Goal: Task Accomplishment & Management: Use online tool/utility

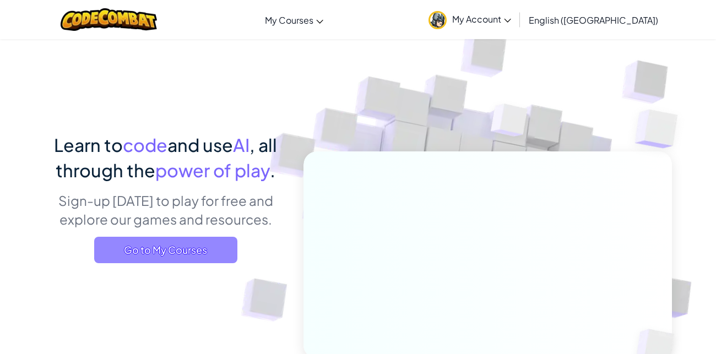
click at [166, 254] on span "Go to My Courses" at bounding box center [165, 250] width 143 height 26
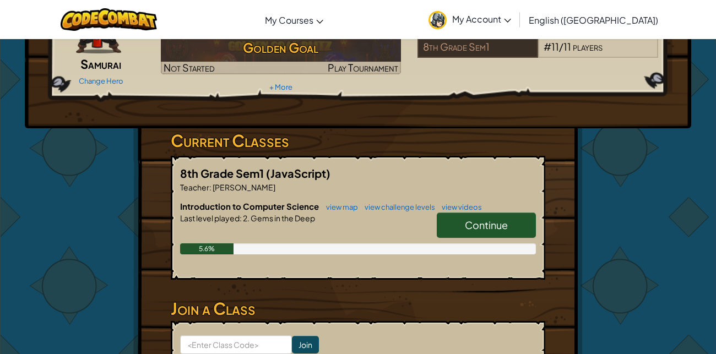
scroll to position [99, 0]
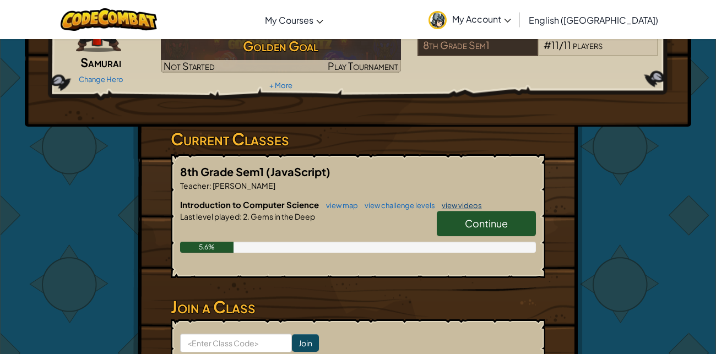
click at [460, 201] on link "view videos" at bounding box center [459, 205] width 46 height 9
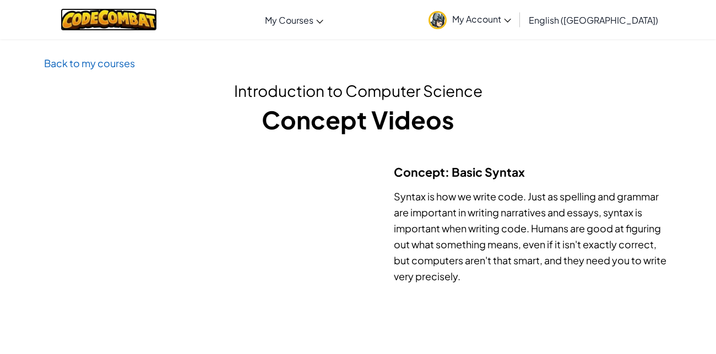
click at [110, 25] on img at bounding box center [109, 19] width 96 height 23
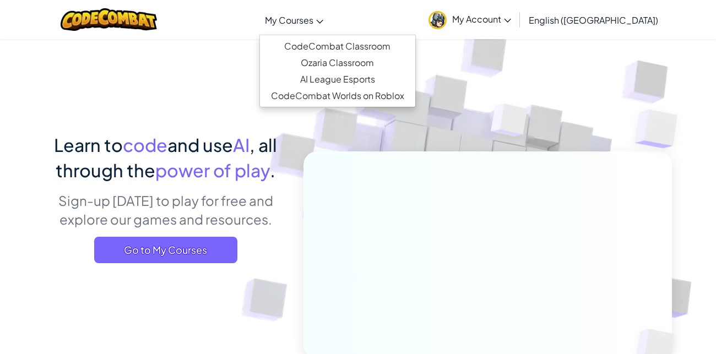
click at [313, 19] on span "My Courses" at bounding box center [289, 20] width 48 height 12
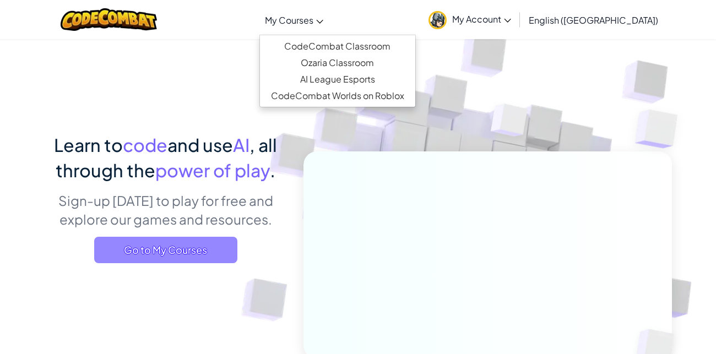
click at [204, 258] on span "Go to My Courses" at bounding box center [165, 250] width 143 height 26
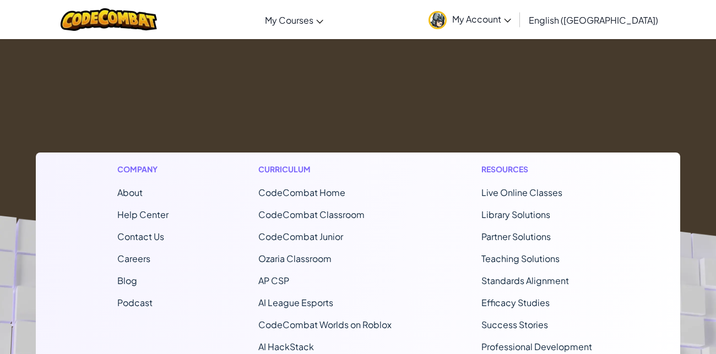
scroll to position [127, 0]
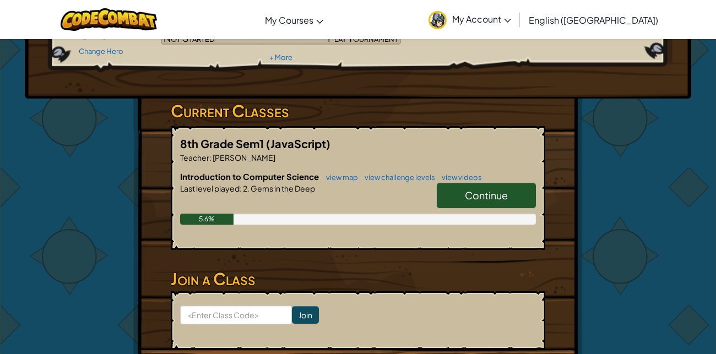
click at [499, 191] on span "Continue" at bounding box center [486, 195] width 43 height 13
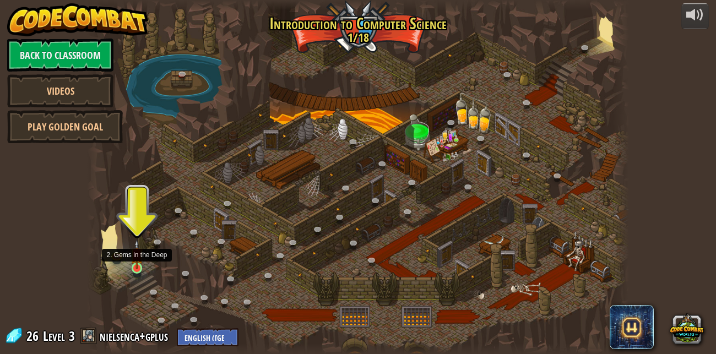
click at [137, 268] on img at bounding box center [136, 253] width 13 height 29
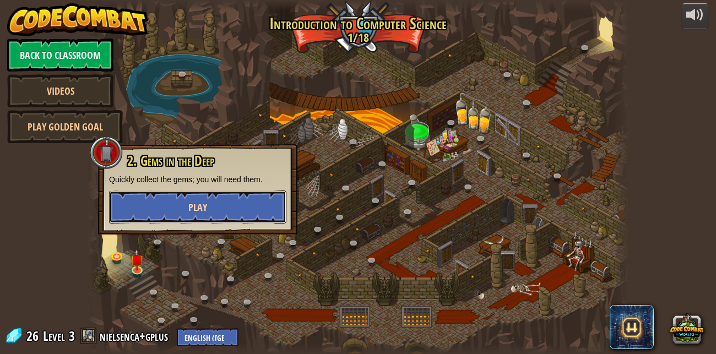
click at [228, 209] on button "Play" at bounding box center [197, 206] width 177 height 33
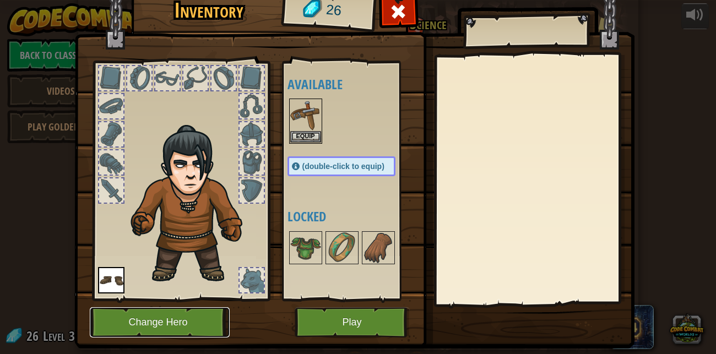
click at [184, 323] on button "Change Hero" at bounding box center [160, 322] width 140 height 30
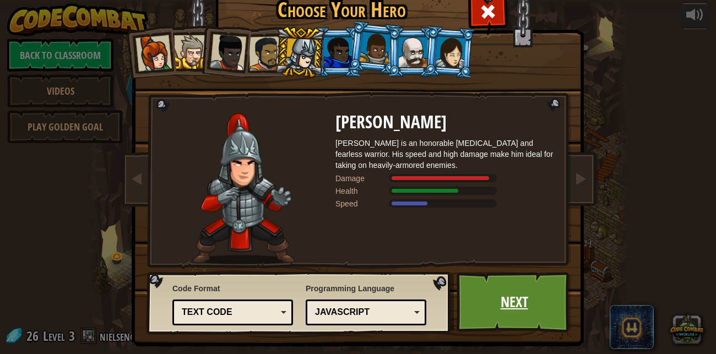
click at [512, 294] on link "Next" at bounding box center [513, 302] width 115 height 61
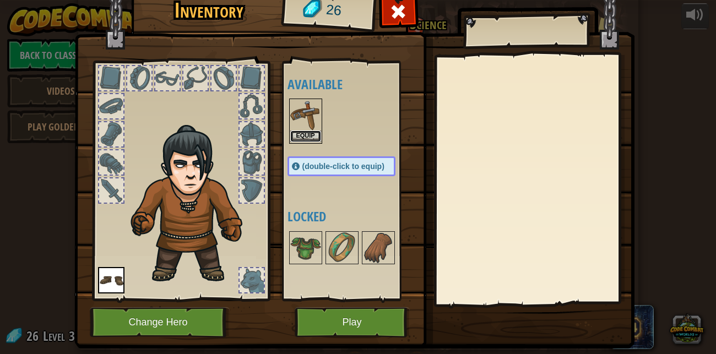
click at [309, 132] on button "Equip" at bounding box center [305, 136] width 31 height 12
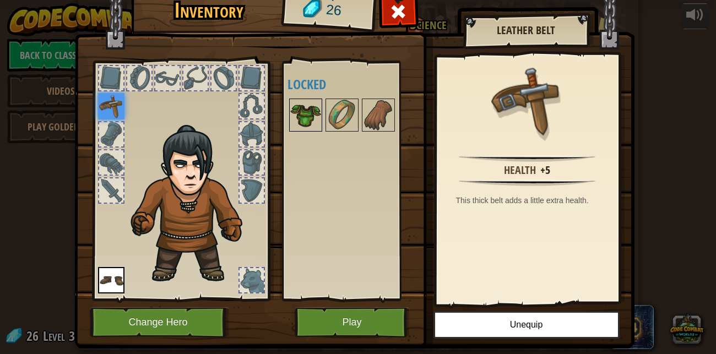
click at [299, 119] on img at bounding box center [305, 115] width 31 height 31
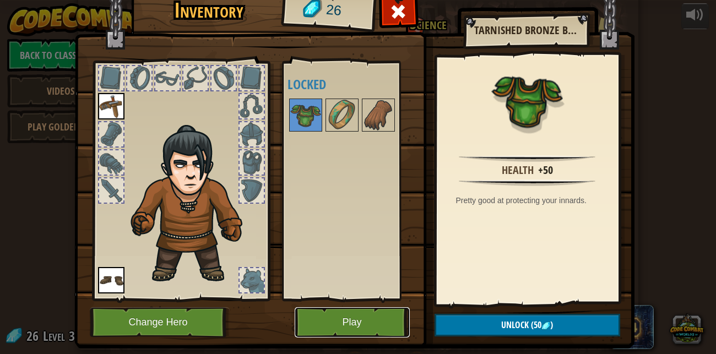
click at [358, 312] on button "Play" at bounding box center [351, 322] width 115 height 30
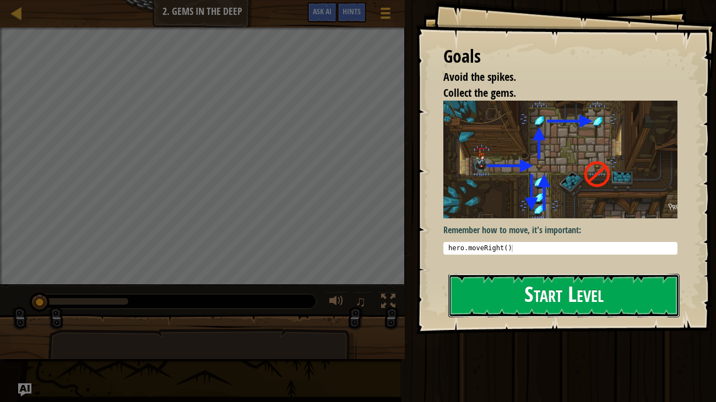
click at [544, 291] on button "Start Level" at bounding box center [564, 295] width 232 height 43
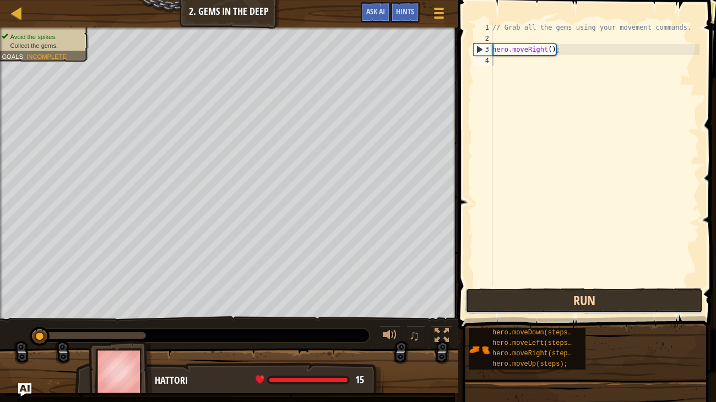
click at [559, 299] on button "Run" at bounding box center [583, 300] width 237 height 25
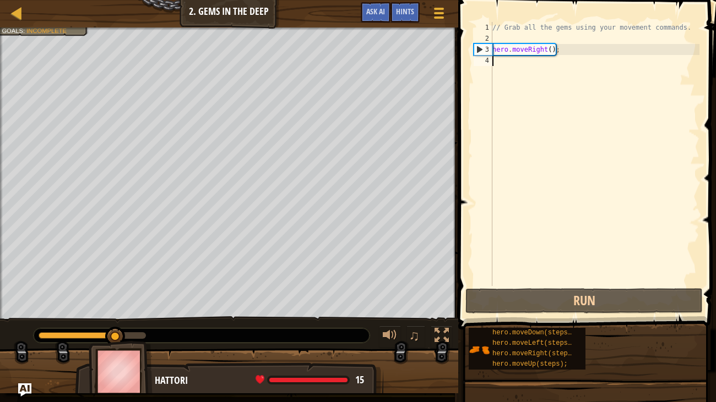
click at [498, 64] on div "// Grab all the gems using your movement commands. hero . moveRight ( ) ;" at bounding box center [594, 165] width 209 height 286
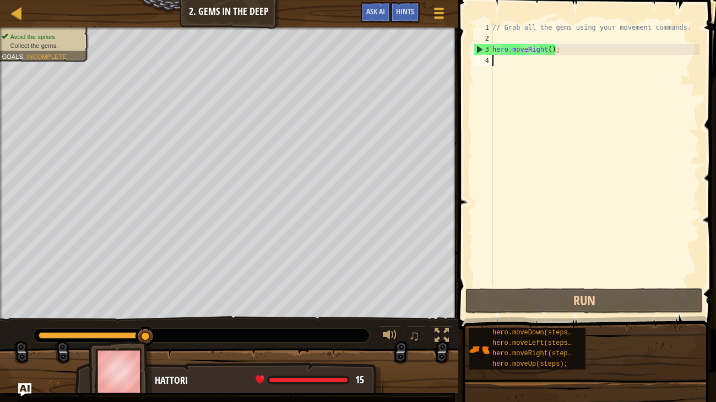
click at [501, 36] on div "// Grab all the gems using your movement commands. hero . moveRight ( ) ;" at bounding box center [594, 165] width 209 height 286
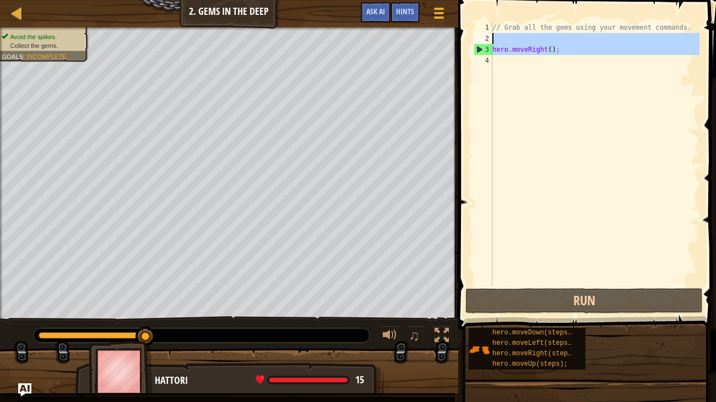
drag, startPoint x: 479, startPoint y: 50, endPoint x: 499, endPoint y: 35, distance: 25.5
click at [499, 35] on div "1 2 3 4 // Grab all the gems using your movement commands. hero . moveRight ( )…" at bounding box center [585, 154] width 228 height 264
type textarea "hero.moveRight();"
click at [514, 63] on div "// Grab all the gems using your movement commands. hero . moveRight ( ) ;" at bounding box center [594, 165] width 209 height 286
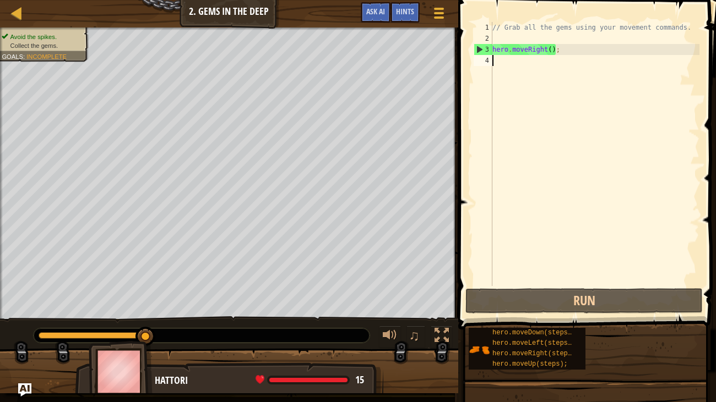
click at [508, 40] on div "// Grab all the gems using your movement commands. hero . moveRight ( ) ;" at bounding box center [594, 165] width 209 height 286
click at [501, 25] on div "// Grab all the gems using your movement commands. hero . moveRight ( ) ;" at bounding box center [594, 165] width 209 height 286
type textarea "// Grab all the gems using your movement commands."
click at [503, 37] on div "// Grab all the gems using your movement commands. hero . moveRight ( ) ;" at bounding box center [594, 165] width 209 height 286
click at [515, 70] on div "// Grab all the gems using your movement commands. hero . moveRight ( ) ;" at bounding box center [594, 165] width 209 height 286
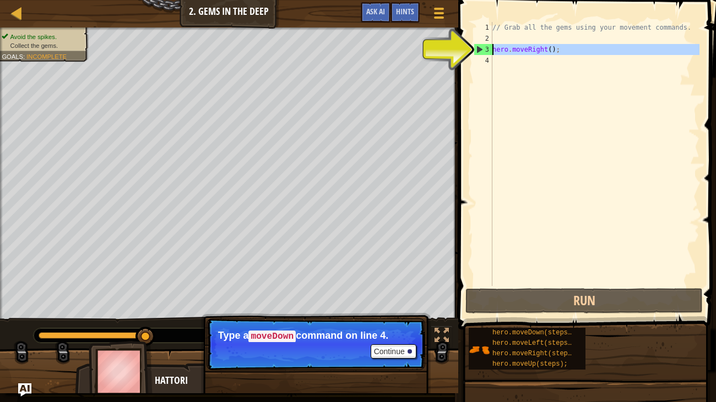
click at [475, 48] on div "3" at bounding box center [483, 49] width 18 height 11
type textarea "hero.moveRight();"
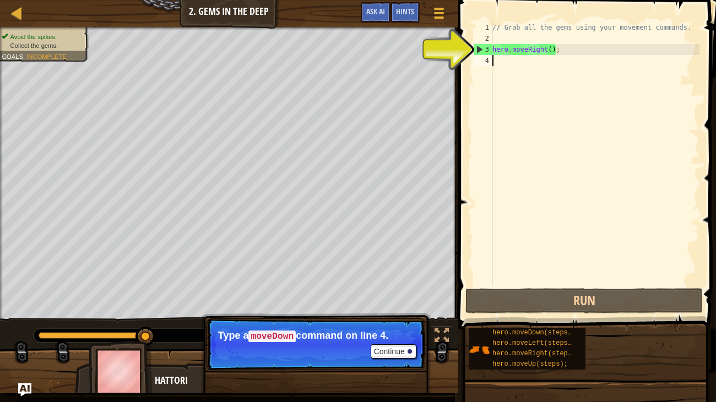
click at [503, 60] on div "// Grab all the gems using your movement commands. hero . moveRight ( ) ;" at bounding box center [594, 165] width 209 height 286
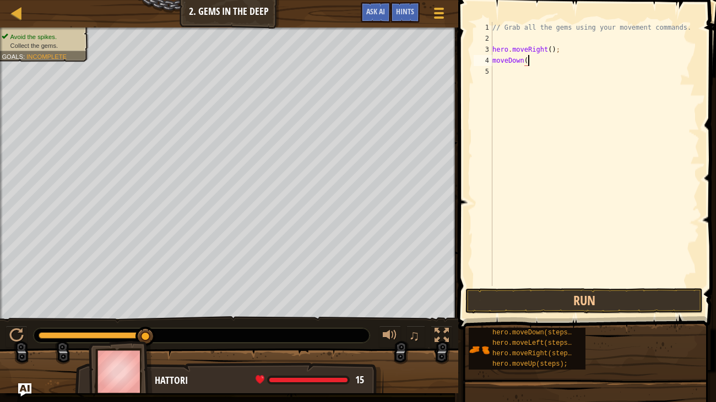
scroll to position [5, 2]
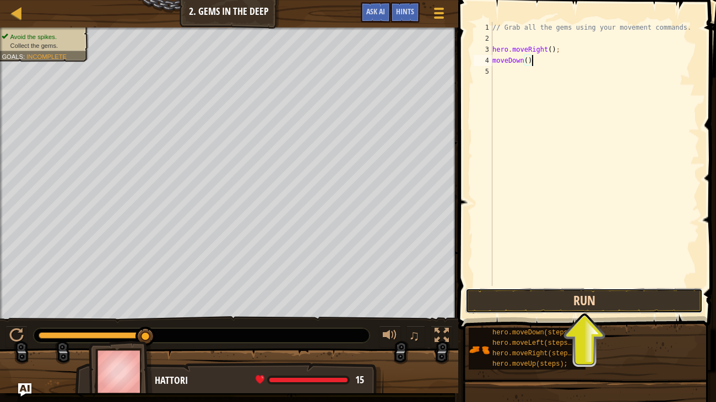
click at [614, 296] on button "Run" at bounding box center [583, 300] width 237 height 25
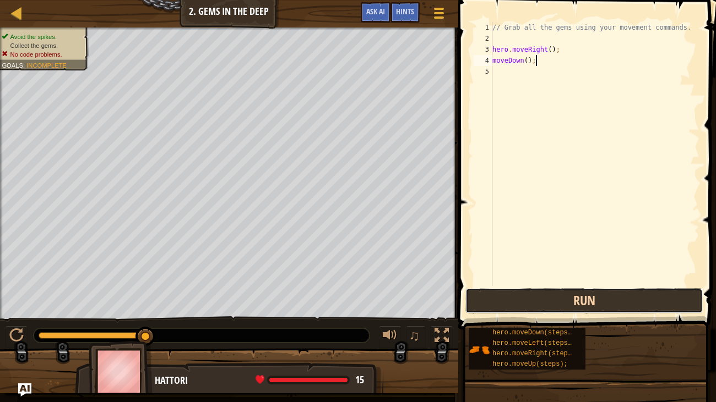
click at [597, 305] on button "Run" at bounding box center [583, 300] width 237 height 25
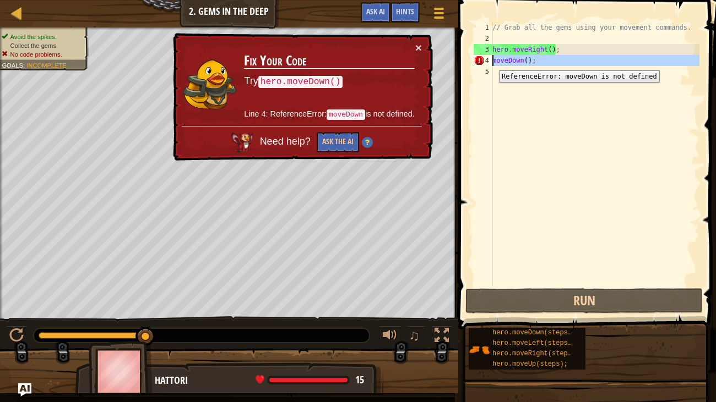
click at [490, 62] on div "4" at bounding box center [482, 60] width 19 height 11
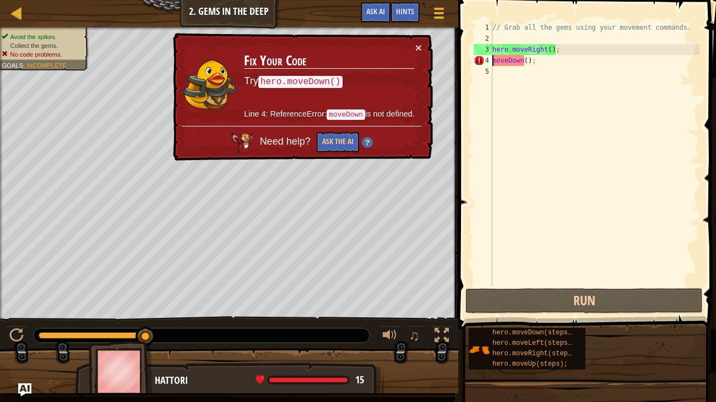
click at [493, 59] on div "// Grab all the gems using your movement commands. hero . moveRight ( ) ; moveD…" at bounding box center [594, 165] width 209 height 286
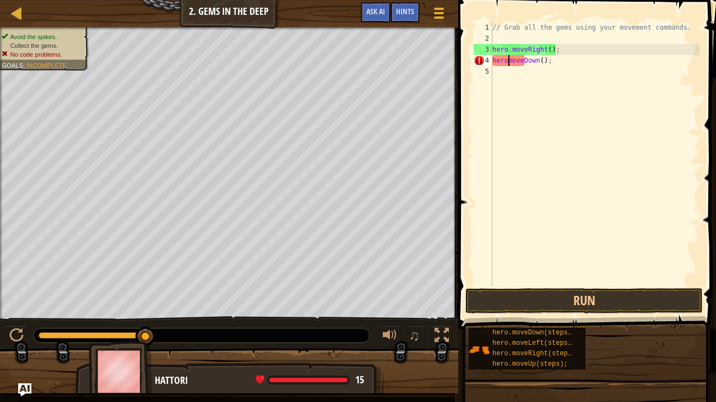
scroll to position [5, 1]
type textarea "hero.moveDown();"
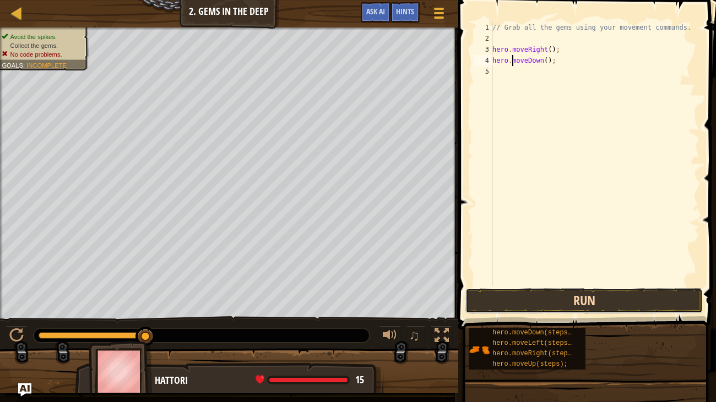
click at [596, 292] on button "Run" at bounding box center [583, 300] width 237 height 25
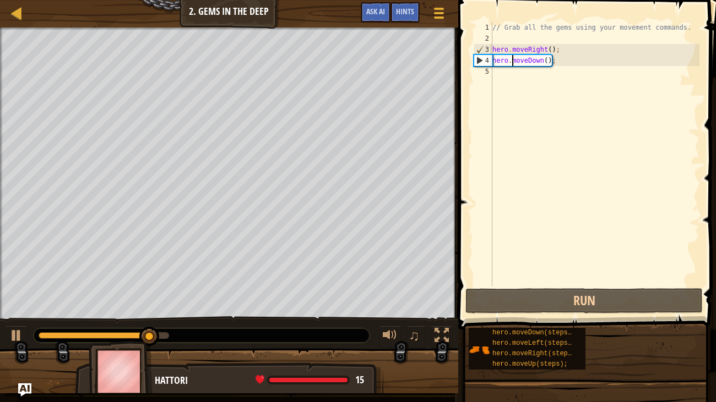
click at [501, 73] on div "// Grab all the gems using your movement commands. hero . moveRight ( ) ; hero …" at bounding box center [594, 165] width 209 height 286
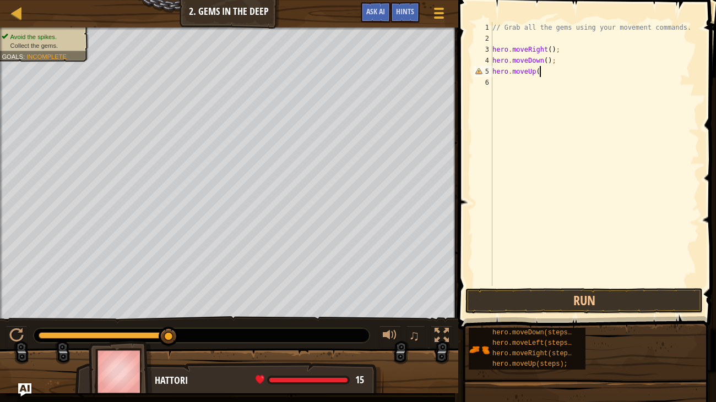
scroll to position [5, 3]
type textarea "hero.moveUp();"
click at [612, 309] on button "Run" at bounding box center [583, 300] width 237 height 25
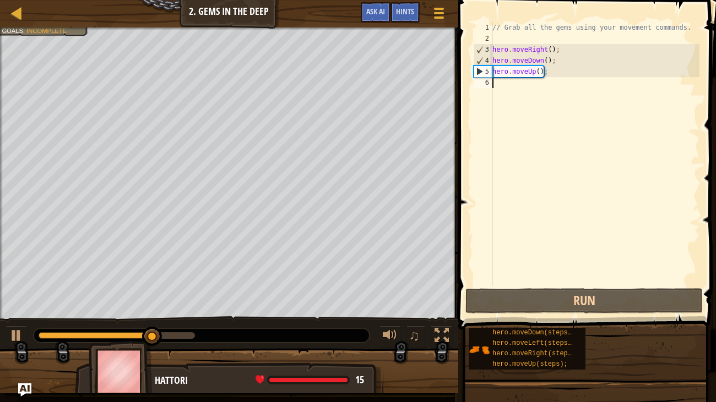
click at [527, 90] on div "// Grab all the gems using your movement commands. hero . moveRight ( ) ; hero …" at bounding box center [594, 165] width 209 height 286
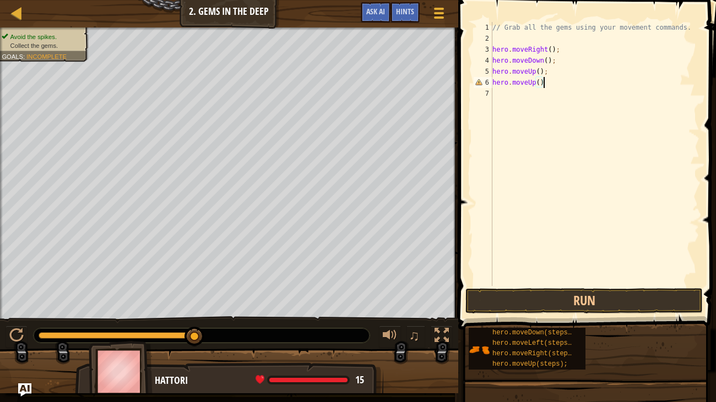
type textarea "hero.moveUp();"
click at [503, 82] on div "// Grab all the gems using your movement commands. hero . moveRight ( ) ; hero …" at bounding box center [594, 165] width 209 height 286
click at [505, 92] on div "// Grab all the gems using your movement commands. hero . moveRight ( ) ; hero …" at bounding box center [594, 165] width 209 height 286
click at [611, 299] on button "Run" at bounding box center [583, 300] width 237 height 25
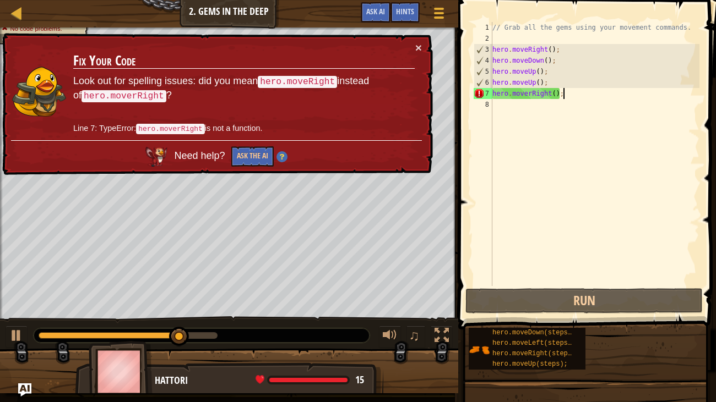
click at [531, 91] on div "// Grab all the gems using your movement commands. hero . moveRight ( ) ; hero …" at bounding box center [594, 165] width 209 height 286
type textarea "hero.moveRight();"
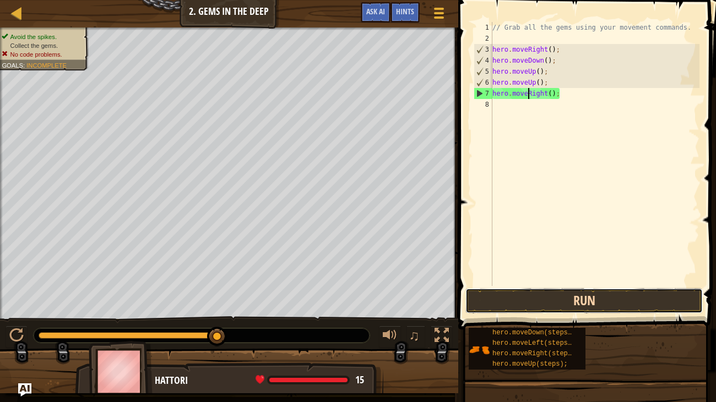
click at [648, 307] on button "Run" at bounding box center [583, 300] width 237 height 25
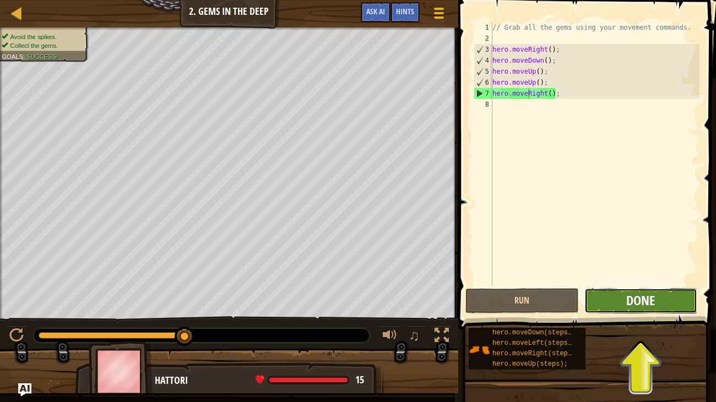
click at [647, 300] on span "Done" at bounding box center [640, 301] width 29 height 18
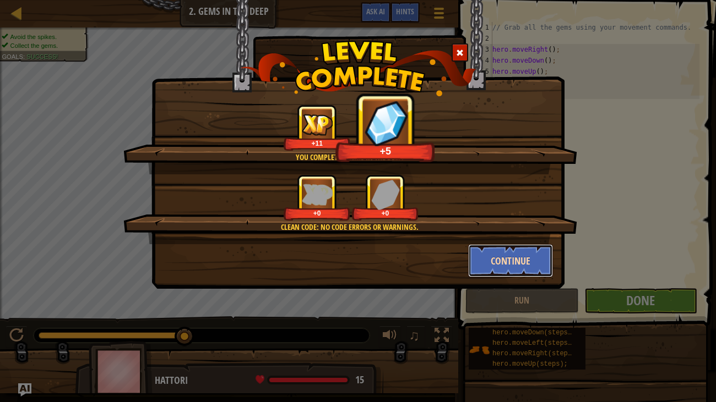
click at [512, 253] on button "Continue" at bounding box center [510, 260] width 85 height 33
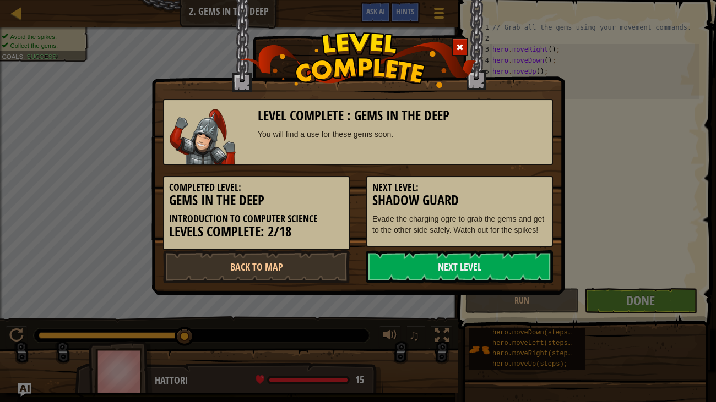
click at [512, 253] on link "Next Level" at bounding box center [459, 266] width 187 height 33
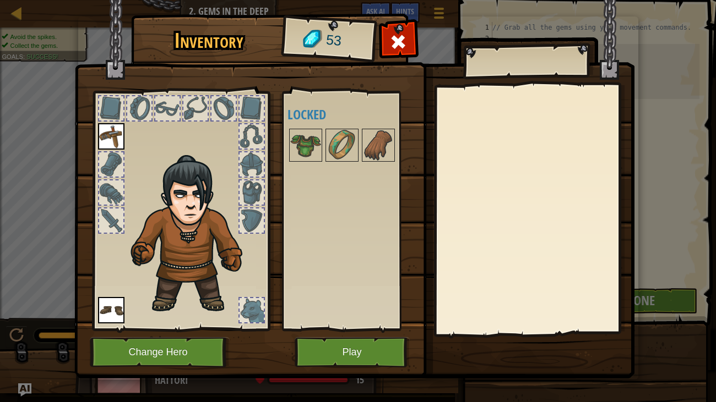
click at [102, 170] on div at bounding box center [111, 164] width 24 height 24
click at [119, 193] on div at bounding box center [111, 193] width 24 height 24
click at [123, 212] on div at bounding box center [111, 221] width 24 height 24
click at [377, 353] on button "Play" at bounding box center [351, 352] width 115 height 30
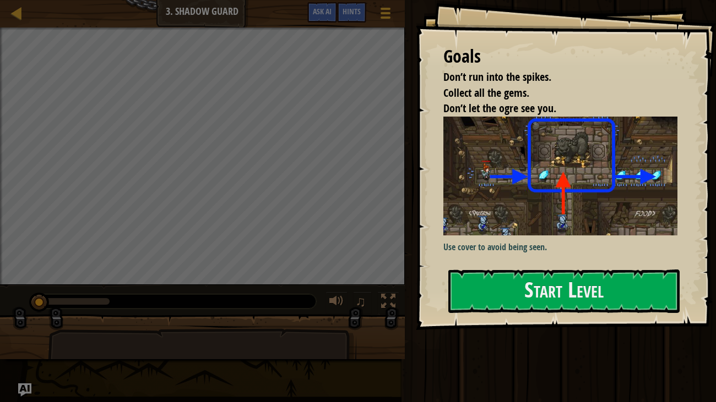
click at [576, 250] on p "Use cover to avoid being seen." at bounding box center [560, 247] width 234 height 13
click at [581, 269] on div "Goals Don’t run into the spikes. Collect all the gems. Don’t let the ogre see y…" at bounding box center [566, 165] width 301 height 330
click at [588, 293] on button "Start Level" at bounding box center [564, 291] width 232 height 43
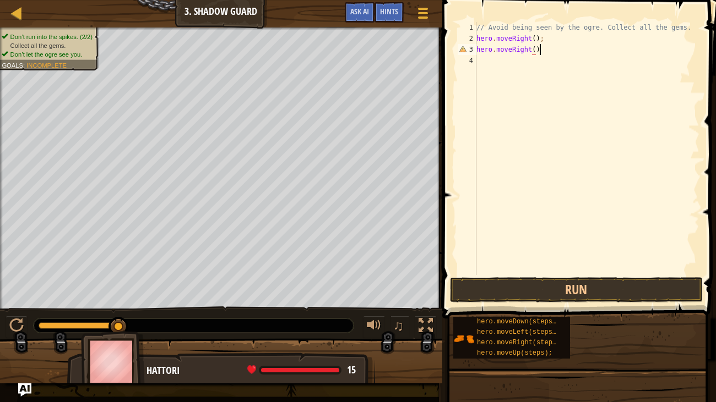
scroll to position [5, 4]
type textarea "hero.moveRight();"
click at [619, 285] on button "Run" at bounding box center [576, 289] width 253 height 25
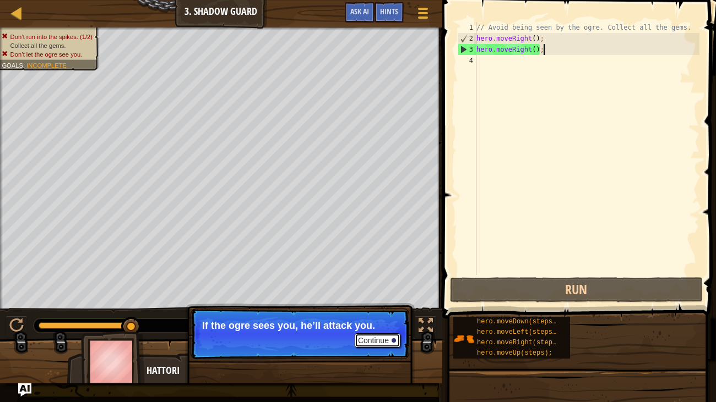
click at [369, 340] on button "Continue" at bounding box center [377, 341] width 46 height 14
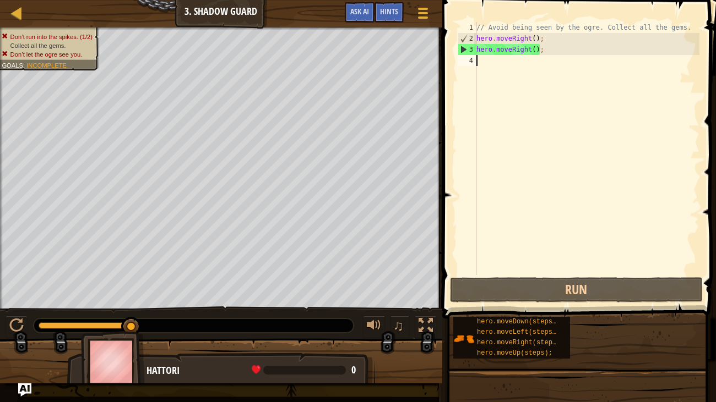
click at [498, 64] on div "// Avoid being seen by the ogre. Collect all the gems. hero . moveRight ( ) ; h…" at bounding box center [586, 159] width 225 height 275
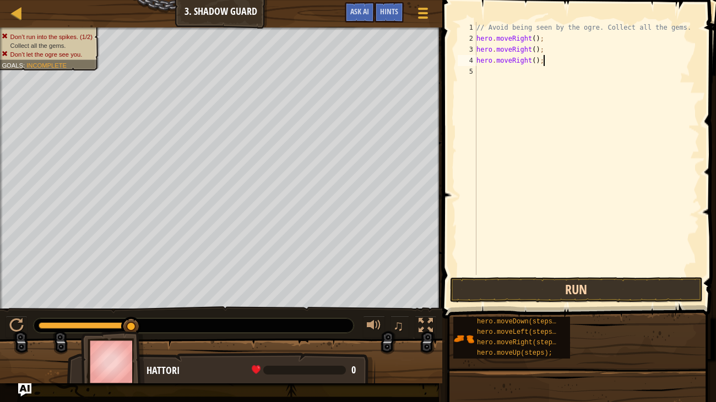
type textarea "hero.moveRight();"
click at [619, 292] on button "Run" at bounding box center [576, 289] width 253 height 25
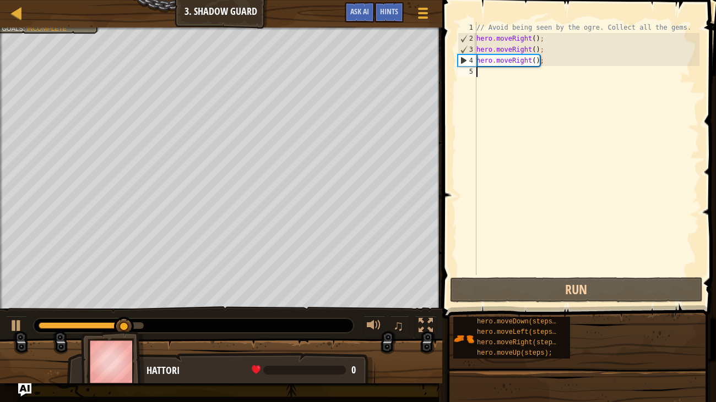
click at [532, 80] on div "// Avoid being seen by the ogre. Collect all the gems. hero . moveRight ( ) ; h…" at bounding box center [586, 159] width 225 height 275
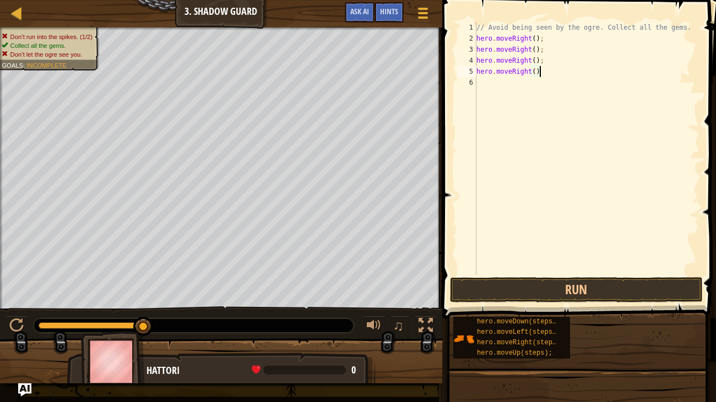
type textarea "hero.moveRight();"
click at [614, 275] on div "// Avoid being seen by the ogre. Collect all the gems. hero . moveRight ( ) ; h…" at bounding box center [586, 159] width 225 height 275
click at [623, 292] on button "Run" at bounding box center [576, 289] width 253 height 25
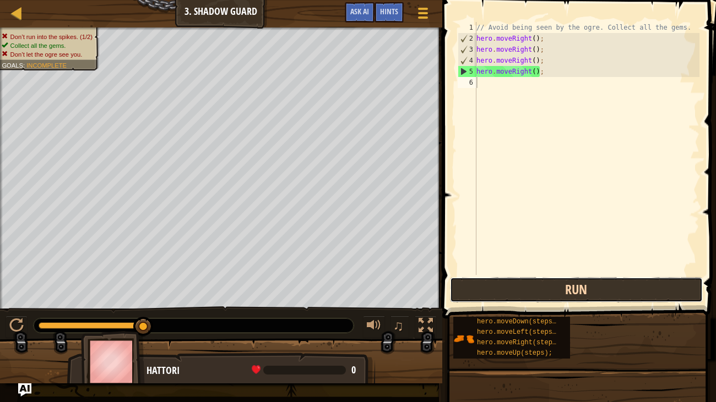
click at [581, 290] on button "Run" at bounding box center [576, 289] width 253 height 25
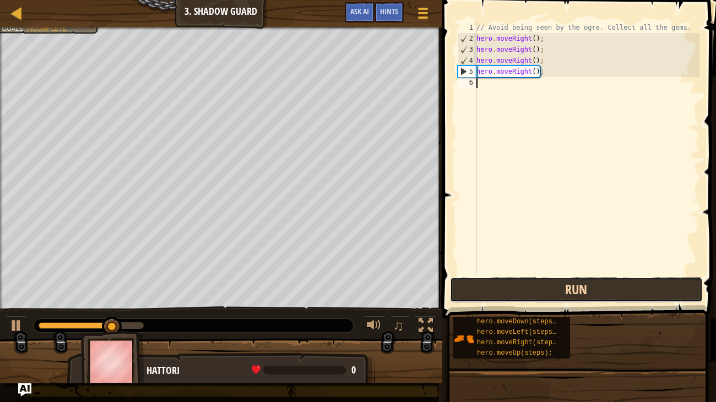
click at [581, 287] on button "Run" at bounding box center [576, 289] width 253 height 25
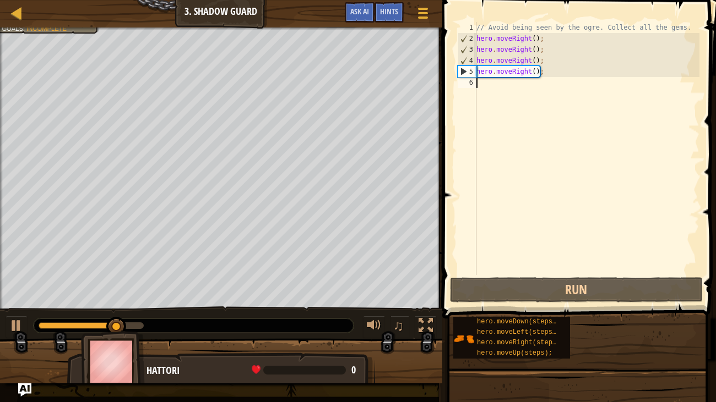
click at [487, 89] on div "// Avoid being seen by the ogre. Collect all the gems. hero . moveRight ( ) ; h…" at bounding box center [586, 159] width 225 height 275
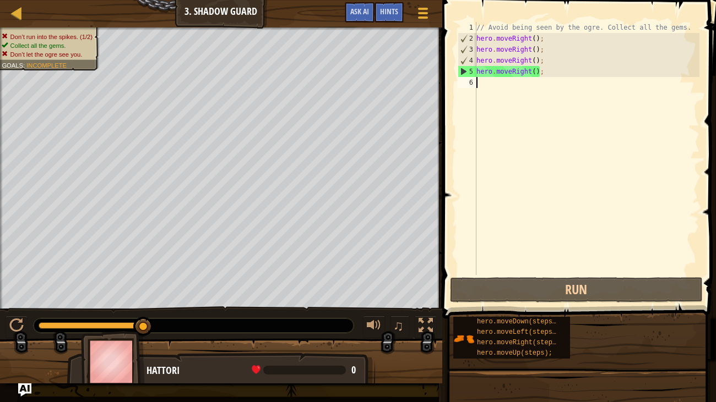
click at [566, 71] on div "// Avoid being seen by the ogre. Collect all the gems. hero . moveRight ( ) ; h…" at bounding box center [586, 159] width 225 height 275
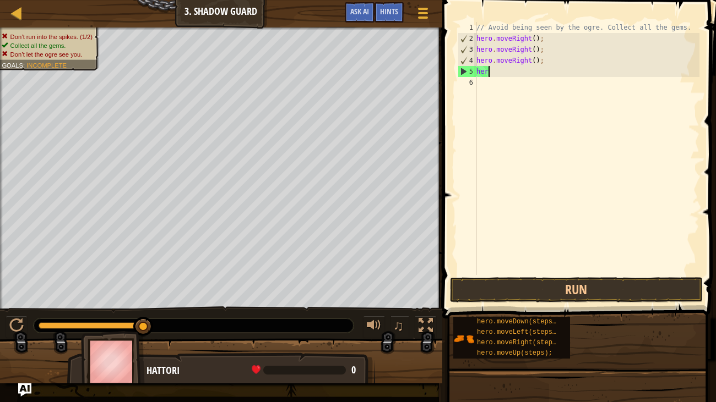
type textarea "h"
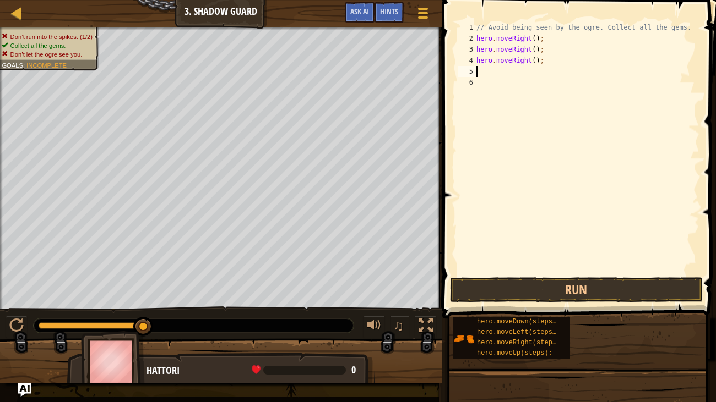
click at [563, 66] on div "// Avoid being seen by the ogre. Collect all the gems. hero . moveRight ( ) ; h…" at bounding box center [586, 159] width 225 height 275
type textarea "h"
click at [641, 293] on button "Run" at bounding box center [576, 289] width 253 height 25
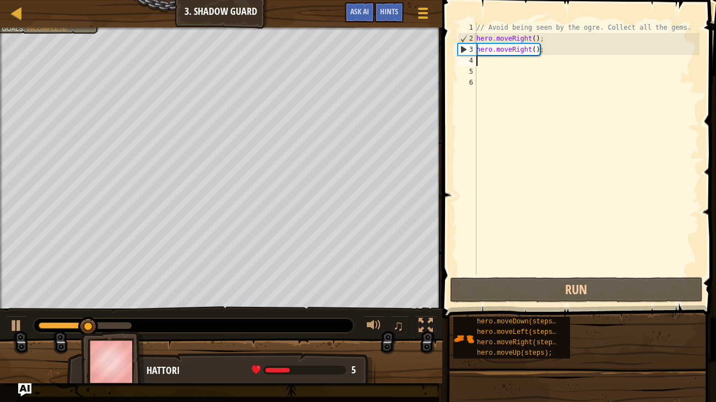
click at [549, 56] on div "// Avoid being seen by the ogre. Collect all the gems. hero . moveRight ( ) ; h…" at bounding box center [586, 159] width 225 height 275
click at [533, 49] on div "// Avoid being seen by the ogre. Collect all the gems. hero . moveRight ( ) ; h…" at bounding box center [586, 159] width 225 height 275
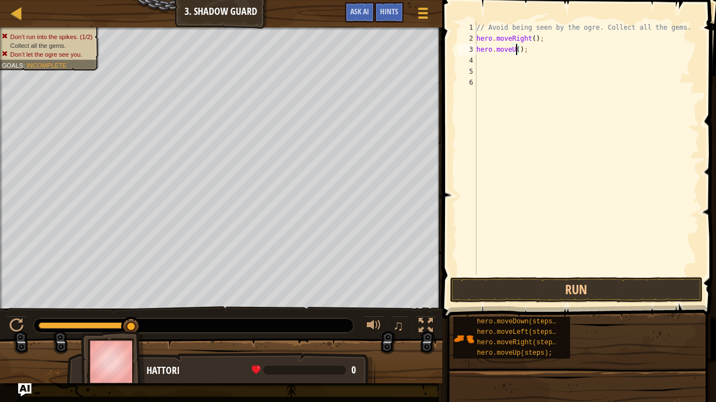
scroll to position [5, 3]
type textarea "hero.moveUp();"
click at [587, 294] on button "Run" at bounding box center [576, 289] width 253 height 25
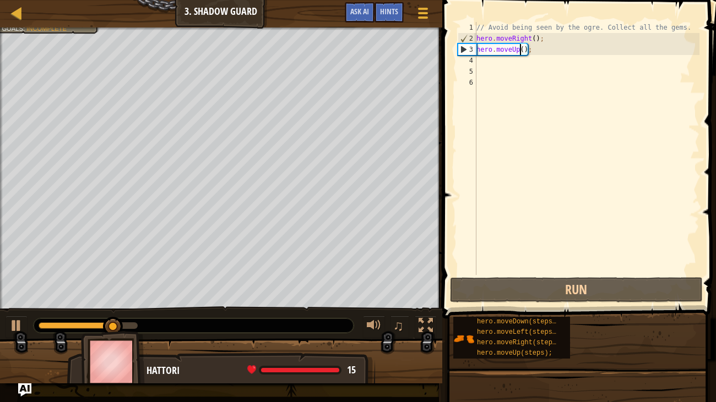
click at [503, 79] on div "// Avoid being seen by the ogre. Collect all the gems. hero . moveRight ( ) ; h…" at bounding box center [586, 159] width 225 height 275
click at [489, 66] on div "// Avoid being seen by the ogre. Collect all the gems. hero . moveRight ( ) ; h…" at bounding box center [586, 159] width 225 height 275
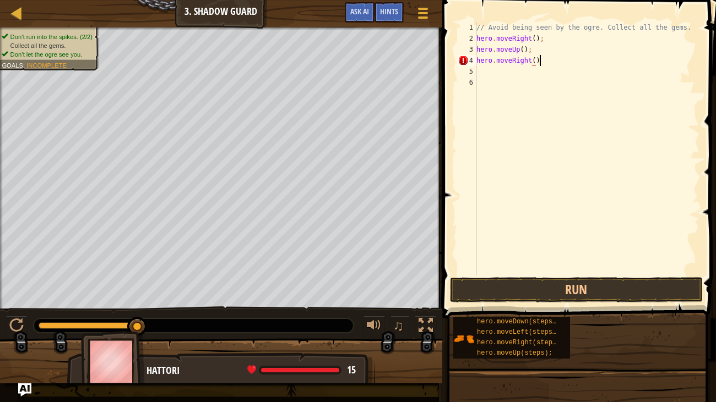
scroll to position [5, 4]
type textarea "hero.moveRight();"
click at [484, 73] on div "// Avoid being seen by the ogre. Collect all the gems. hero . moveRight ( ) ; h…" at bounding box center [586, 159] width 225 height 275
type textarea "hero.moveDown();"
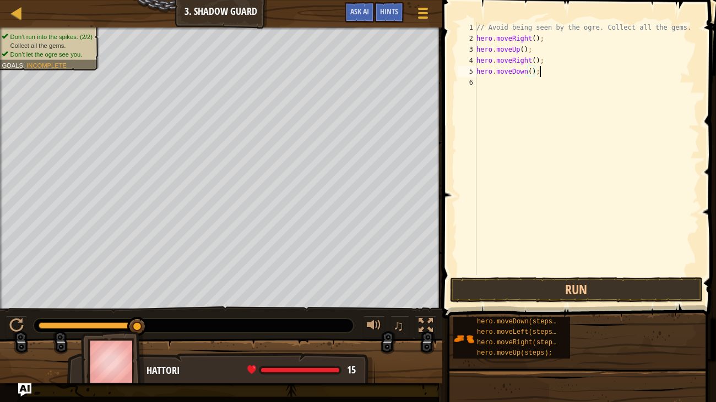
scroll to position [5, 4]
click at [493, 84] on div "// Avoid being seen by the ogre. Collect all the gems. hero . moveRight ( ) ; h…" at bounding box center [586, 159] width 225 height 275
click at [601, 292] on button "Run" at bounding box center [576, 289] width 253 height 25
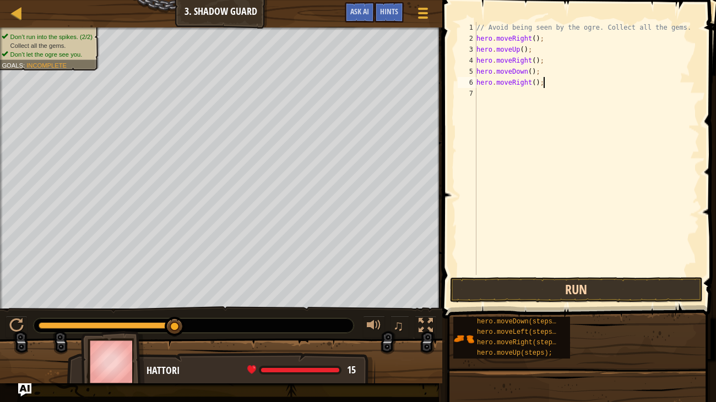
type textarea "hero.moveRight();"
click at [619, 278] on button "Run" at bounding box center [576, 289] width 253 height 25
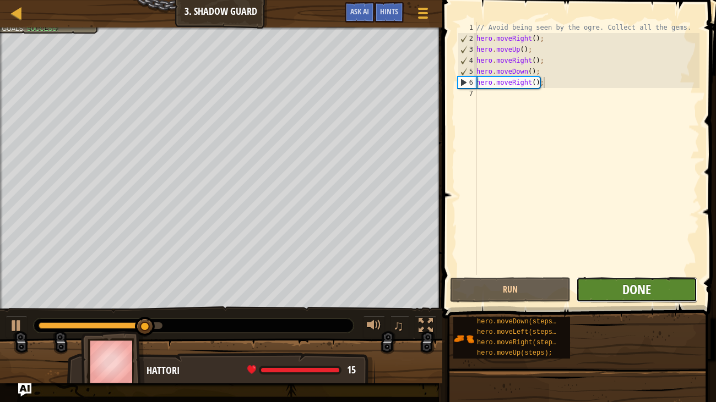
click at [625, 290] on span "Done" at bounding box center [636, 290] width 29 height 18
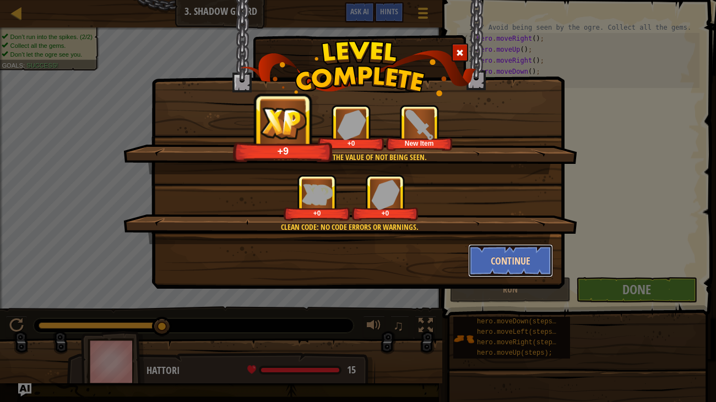
click at [507, 258] on button "Continue" at bounding box center [510, 260] width 85 height 33
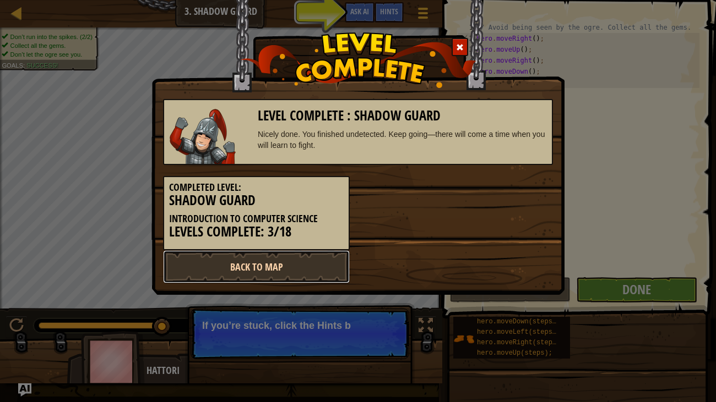
click at [292, 271] on link "Back to Map" at bounding box center [256, 266] width 187 height 33
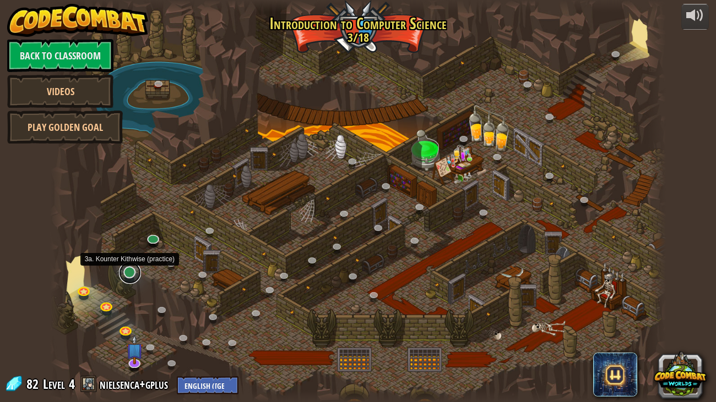
click at [128, 275] on link at bounding box center [130, 273] width 22 height 22
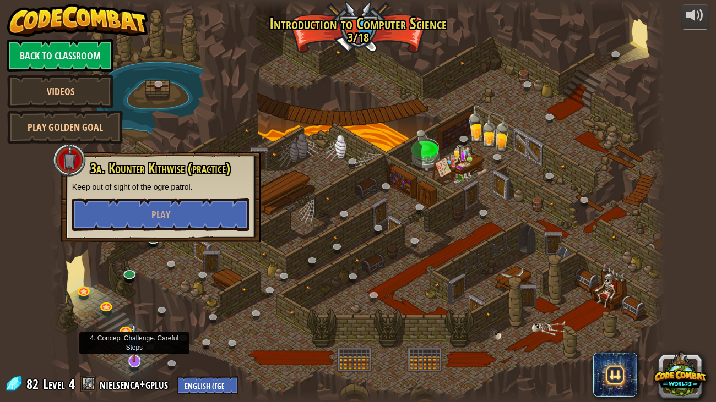
click at [131, 353] on img at bounding box center [133, 343] width 17 height 40
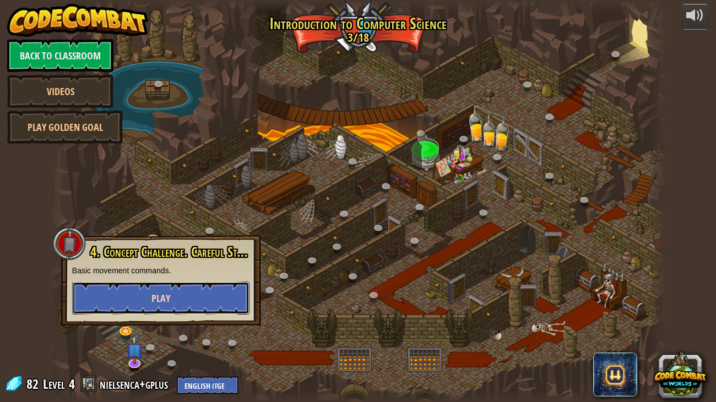
click at [190, 294] on button "Play" at bounding box center [160, 298] width 177 height 33
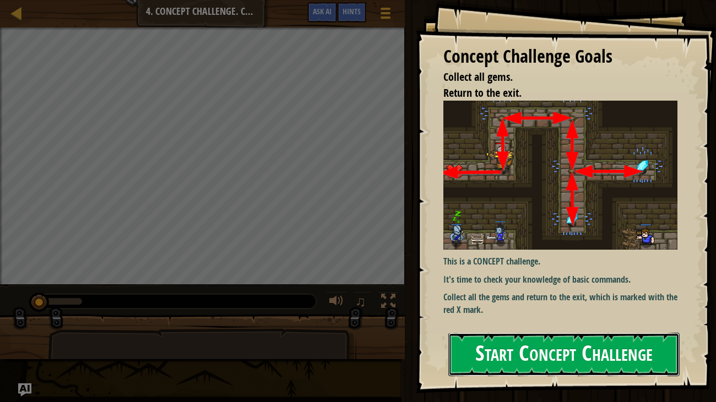
click at [555, 353] on button "Start Concept Challenge" at bounding box center [564, 354] width 232 height 43
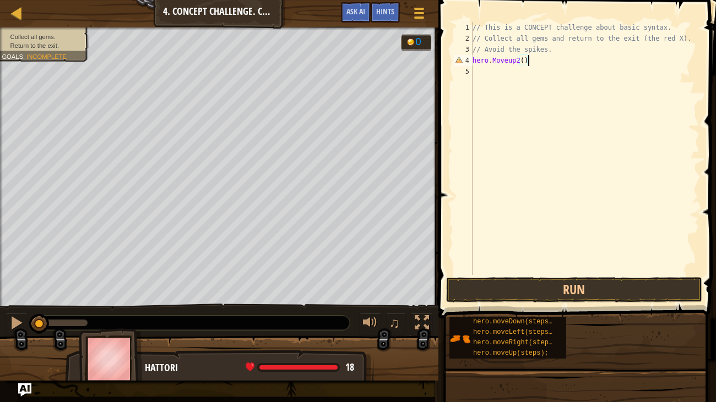
scroll to position [5, 4]
click at [588, 280] on button "Run" at bounding box center [574, 289] width 256 height 25
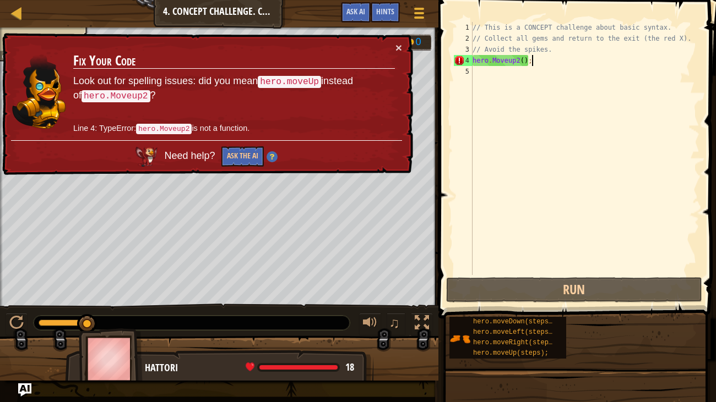
click at [518, 60] on div "// This is a CONCEPT challenge about basic syntax. // Collect all gems and retu…" at bounding box center [584, 159] width 229 height 275
click at [523, 61] on div "// This is a CONCEPT challenge about basic syntax. // Collect all gems and retu…" at bounding box center [584, 159] width 229 height 275
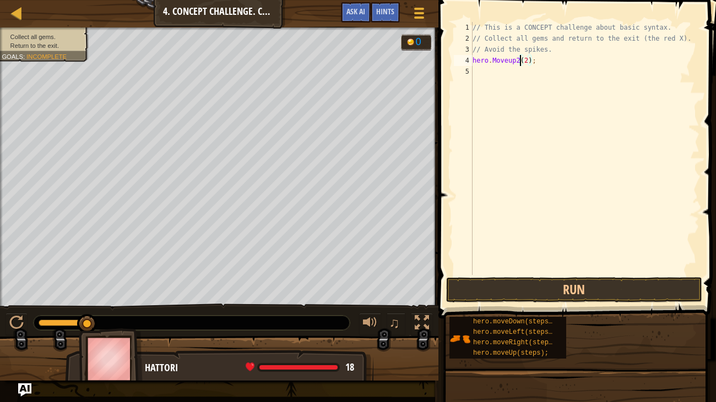
click at [519, 57] on div "// This is a CONCEPT challenge about basic syntax. // Collect all gems and retu…" at bounding box center [584, 159] width 229 height 275
click at [593, 300] on button "Run" at bounding box center [574, 289] width 256 height 25
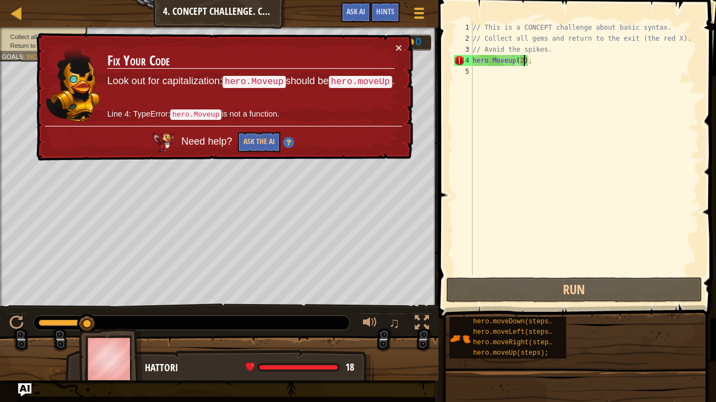
click at [525, 62] on div "// This is a CONCEPT challenge about basic syntax. // Collect all gems and retu…" at bounding box center [584, 159] width 229 height 275
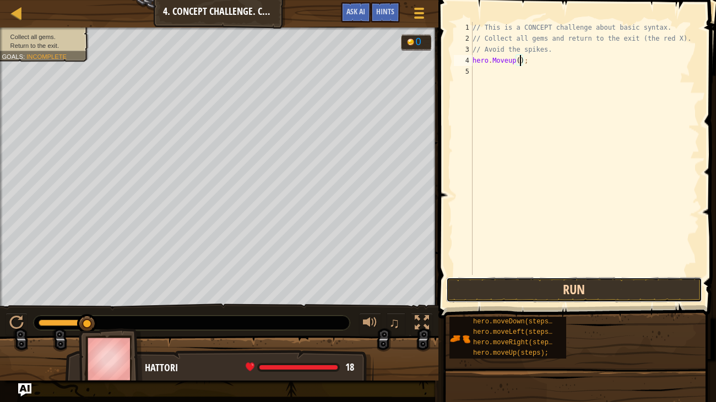
click at [601, 290] on button "Run" at bounding box center [574, 289] width 256 height 25
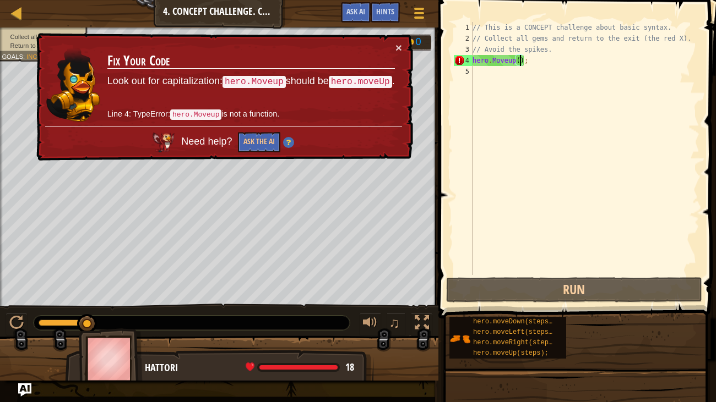
click at [476, 62] on div "// This is a CONCEPT challenge about basic syntax. // Collect all gems and retu…" at bounding box center [584, 159] width 229 height 275
click at [497, 61] on div "// This is a CONCEPT challenge about basic syntax. // Collect all gems and retu…" at bounding box center [584, 159] width 229 height 275
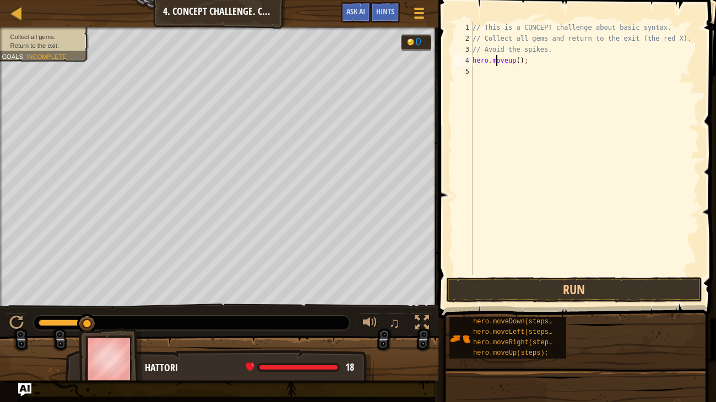
scroll to position [5, 2]
click at [510, 61] on div "// This is a CONCEPT challenge about basic syntax. // Collect all gems and retu…" at bounding box center [584, 159] width 229 height 275
click at [675, 289] on button "Run" at bounding box center [574, 289] width 256 height 25
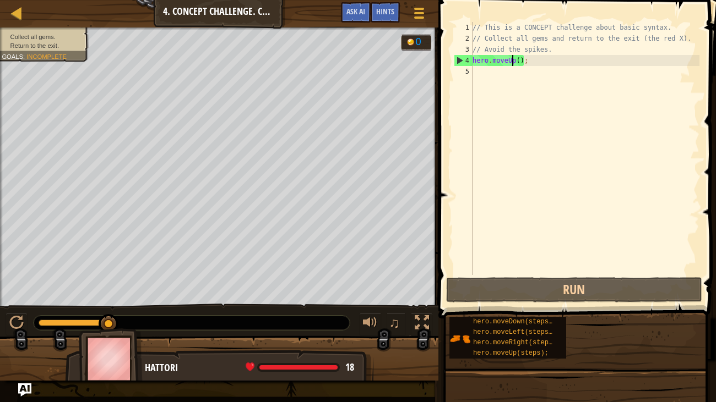
click at [553, 66] on div "// This is a CONCEPT challenge about basic syntax. // Collect all gems and retu…" at bounding box center [584, 159] width 229 height 275
type textarea "hero.moveUp()"
click at [487, 72] on div "// This is a CONCEPT challenge about basic syntax. // Collect all gems and retu…" at bounding box center [584, 159] width 229 height 275
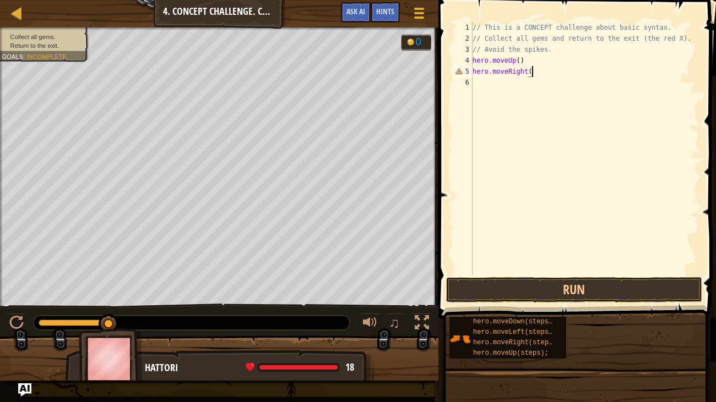
scroll to position [5, 4]
type textarea "hero.moveRight()"
click at [544, 293] on button "Run" at bounding box center [574, 289] width 256 height 25
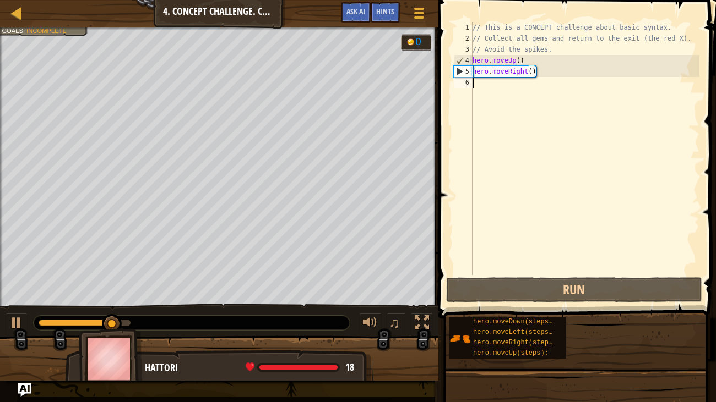
click at [503, 83] on div "// This is a CONCEPT challenge about basic syntax. // Collect all gems and retu…" at bounding box center [584, 159] width 229 height 275
click at [503, 82] on div "// This is a CONCEPT challenge about basic syntax. // Collect all gems and retu…" at bounding box center [584, 159] width 229 height 275
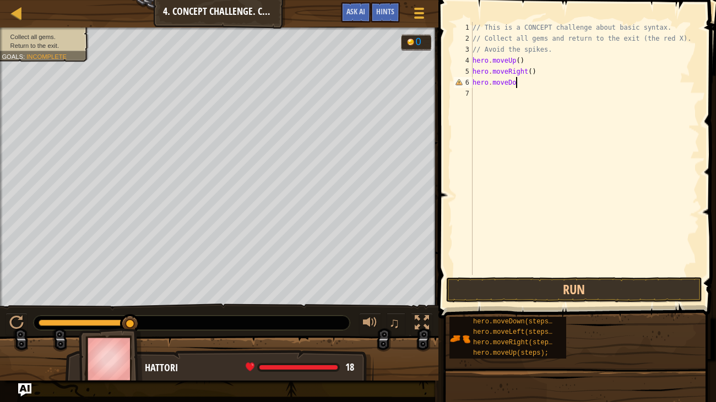
scroll to position [5, 3]
type textarea "hero.moveDown()"
click at [488, 95] on div "// This is a CONCEPT challenge about basic syntax. // Collect all gems and retu…" at bounding box center [584, 159] width 229 height 275
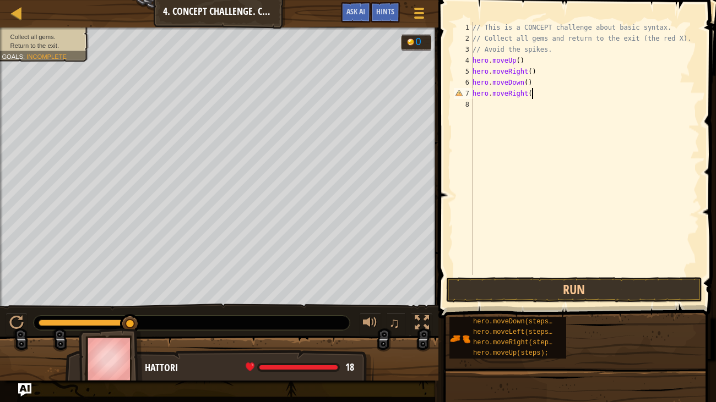
type textarea "hero.moveRight()"
click at [481, 105] on div "// This is a CONCEPT challenge about basic syntax. // Collect all gems and retu…" at bounding box center [584, 159] width 229 height 275
click at [531, 286] on button "Run" at bounding box center [574, 289] width 256 height 25
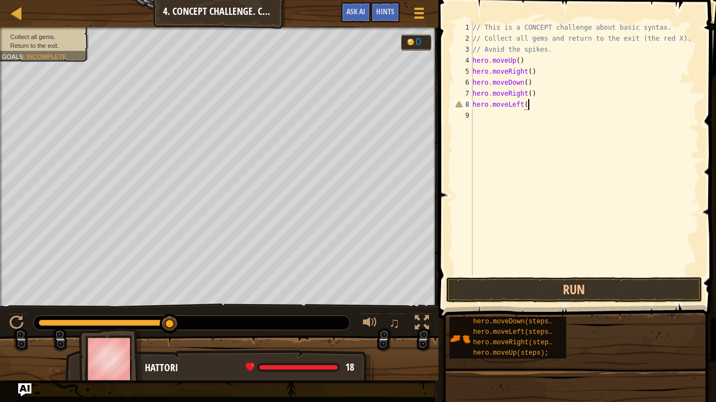
scroll to position [5, 4]
type textarea "hero.moveLeft()"
click at [577, 280] on button "Run" at bounding box center [574, 289] width 256 height 25
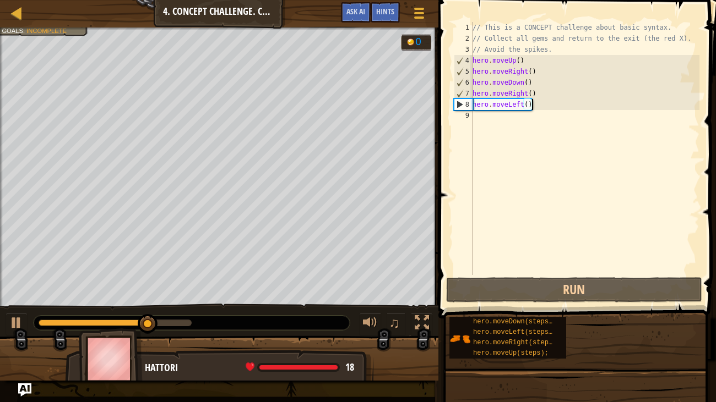
click at [489, 122] on div "// This is a CONCEPT challenge about basic syntax. // Collect all gems and retu…" at bounding box center [584, 159] width 229 height 275
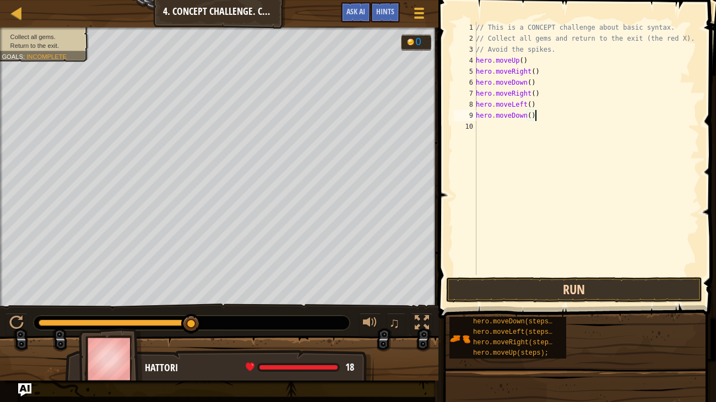
type textarea "hero.moveDown()"
click at [580, 282] on button "Run" at bounding box center [574, 289] width 256 height 25
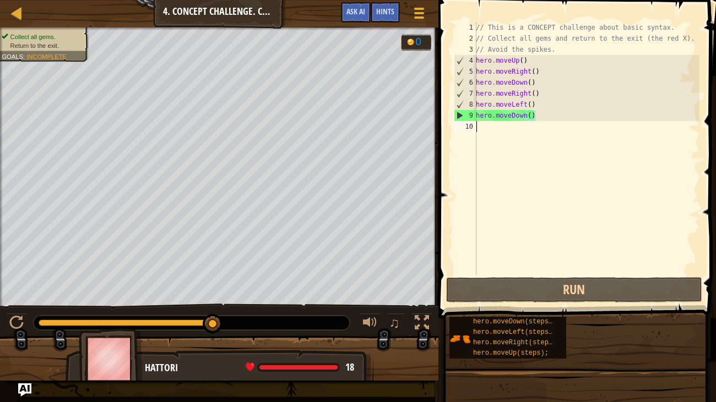
click at [516, 134] on div "// This is a CONCEPT challenge about basic syntax. // Collect all gems and retu…" at bounding box center [586, 159] width 226 height 275
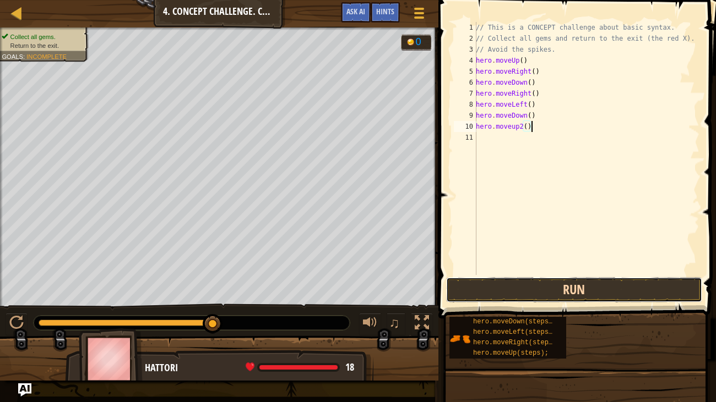
click at [575, 280] on button "Run" at bounding box center [574, 289] width 256 height 25
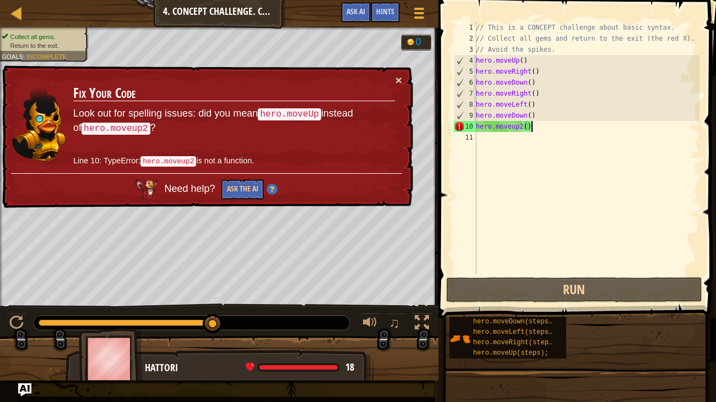
click at [512, 127] on div "// This is a CONCEPT challenge about basic syntax. // Collect all gems and retu…" at bounding box center [586, 159] width 226 height 275
click at [514, 124] on div "// This is a CONCEPT challenge about basic syntax. // Collect all gems and retu…" at bounding box center [586, 159] width 226 height 275
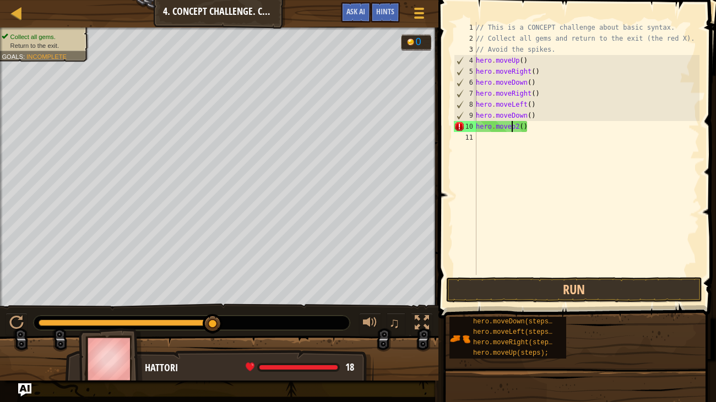
scroll to position [5, 3]
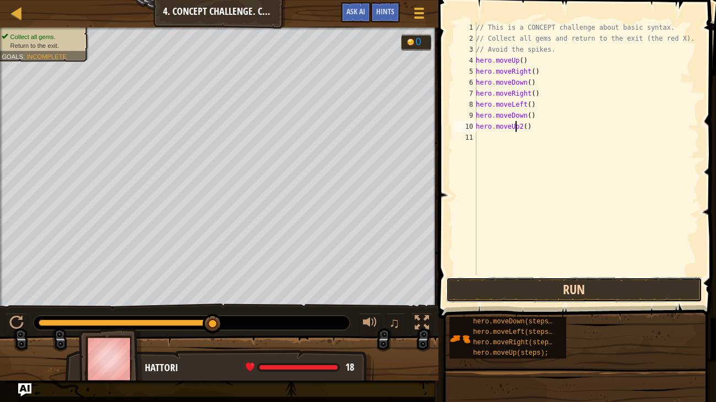
click at [607, 286] on button "Run" at bounding box center [574, 289] width 256 height 25
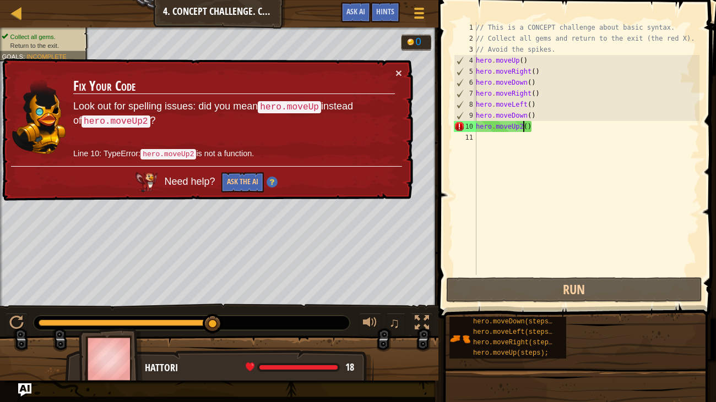
click at [525, 123] on div "// This is a CONCEPT challenge about basic syntax. // Collect all gems and retu…" at bounding box center [586, 159] width 226 height 275
click at [528, 124] on div "// This is a CONCEPT challenge about basic syntax. // Collect all gems and retu…" at bounding box center [586, 159] width 226 height 275
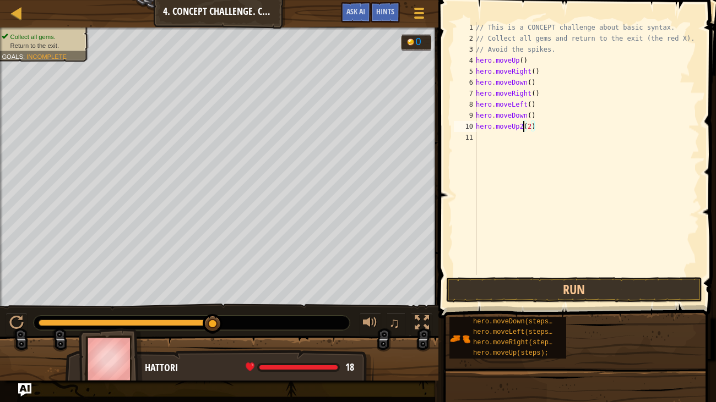
click at [522, 124] on div "// This is a CONCEPT challenge about basic syntax. // Collect all gems and retu…" at bounding box center [586, 159] width 226 height 275
type textarea "hero.moveUp(2)"
click at [594, 291] on button "Run" at bounding box center [574, 289] width 256 height 25
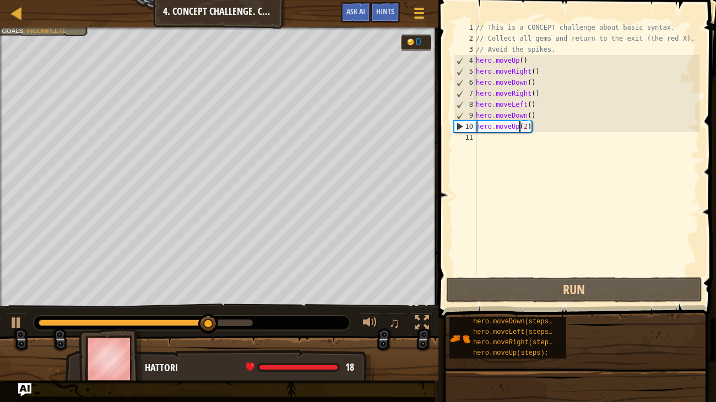
click at [485, 139] on div "// This is a CONCEPT challenge about basic syntax. // Collect all gems and retu…" at bounding box center [586, 159] width 226 height 275
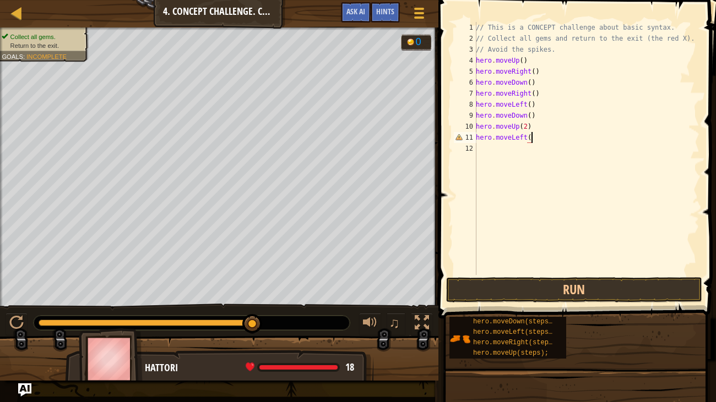
type textarea "hero.moveLeft()"
click at [497, 150] on div "// This is a CONCEPT challenge about basic syntax. // Collect all gems and retu…" at bounding box center [586, 159] width 226 height 275
type textarea "hero.moveDown()"
click at [490, 165] on div "// This is a CONCEPT challenge about basic syntax. // Collect all gems and retu…" at bounding box center [586, 159] width 226 height 275
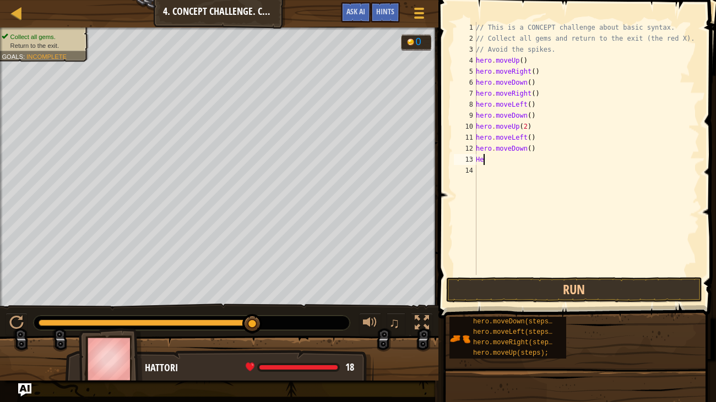
type textarea "H"
type textarea "hero.moveLeft()"
click at [571, 288] on button "Run" at bounding box center [574, 289] width 256 height 25
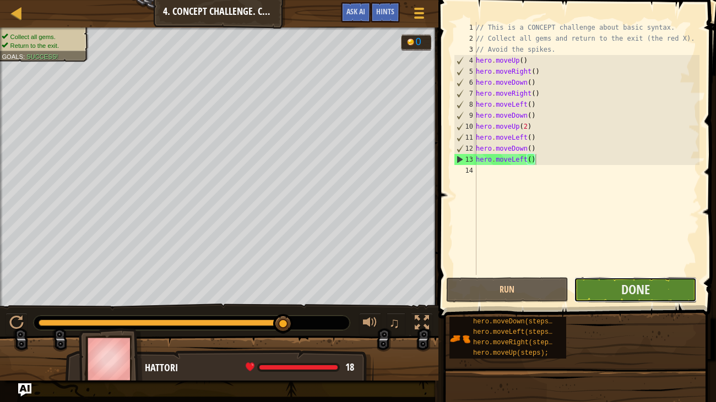
click at [593, 287] on button "Done" at bounding box center [635, 289] width 123 height 25
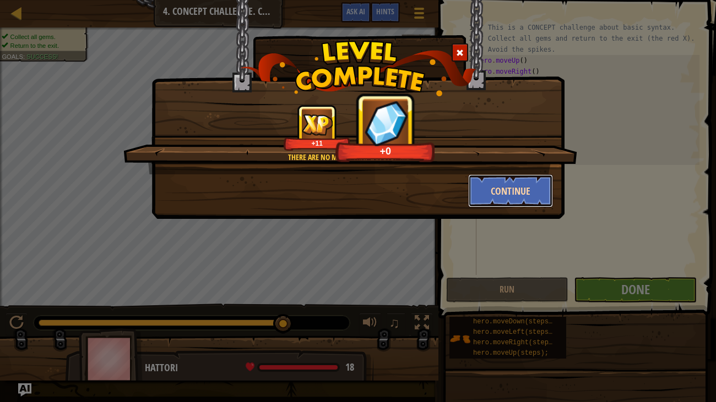
click at [500, 194] on button "Continue" at bounding box center [510, 190] width 85 height 33
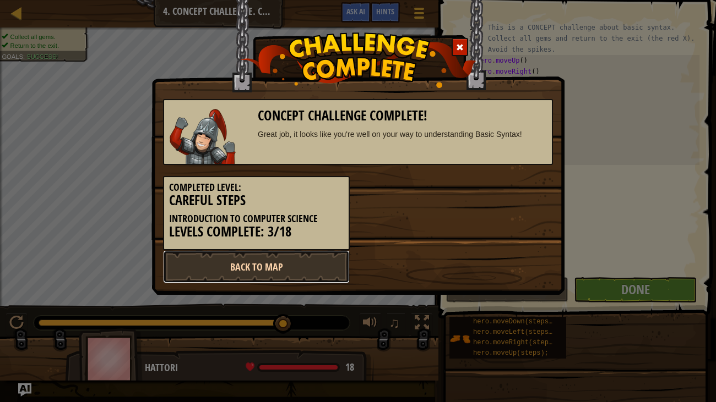
click at [303, 260] on link "Back to Map" at bounding box center [256, 266] width 187 height 33
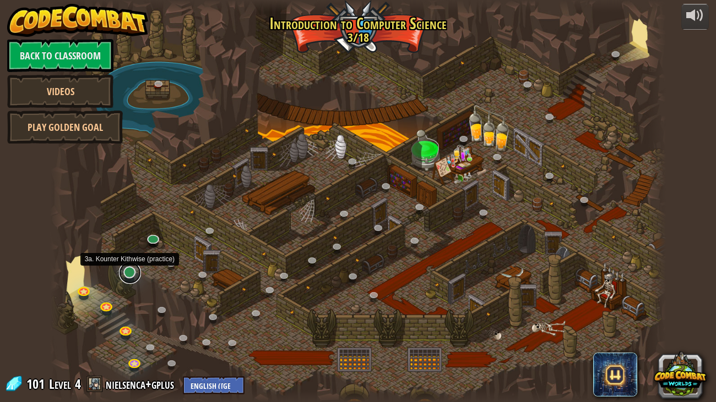
click at [133, 274] on link at bounding box center [130, 273] width 22 height 22
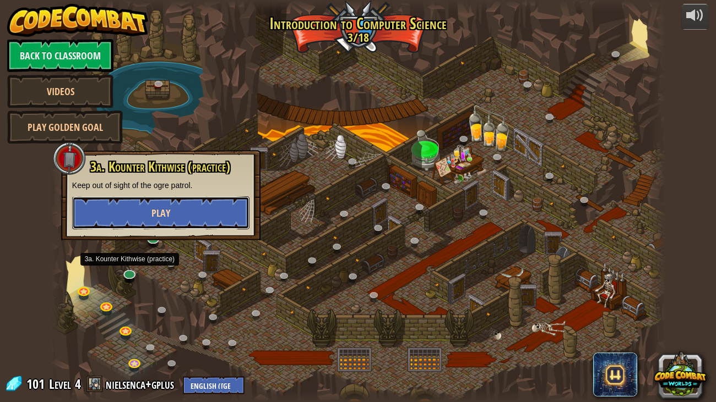
click at [128, 217] on button "Play" at bounding box center [160, 213] width 177 height 33
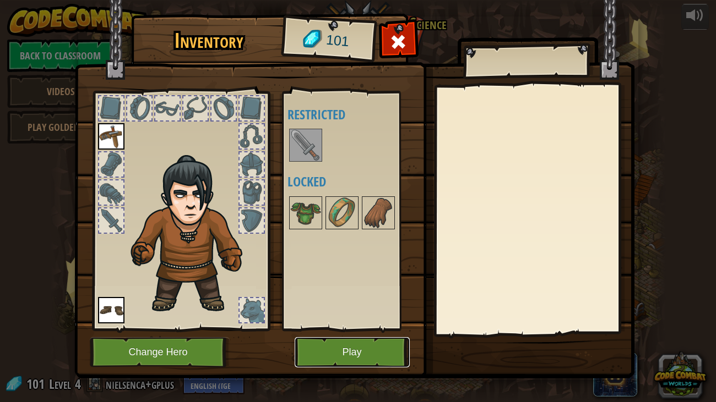
click at [330, 348] on button "Play" at bounding box center [351, 352] width 115 height 30
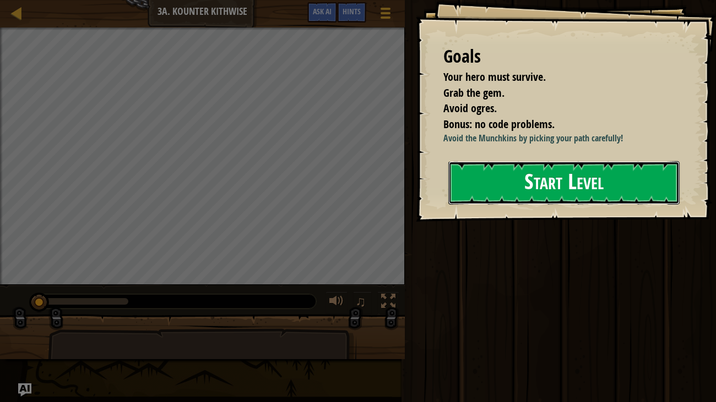
click at [474, 165] on button "Start Level" at bounding box center [564, 182] width 232 height 43
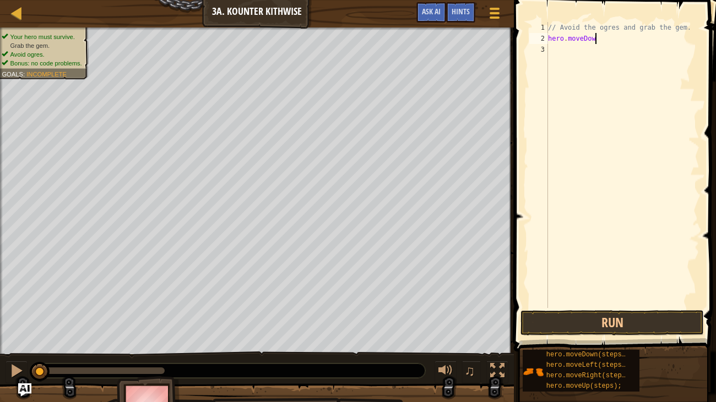
scroll to position [5, 3]
type textarea "hero.moveDown()"
click at [585, 45] on div "// Avoid the ogres and grab the gem. hero . moveDown ( )" at bounding box center [622, 176] width 154 height 308
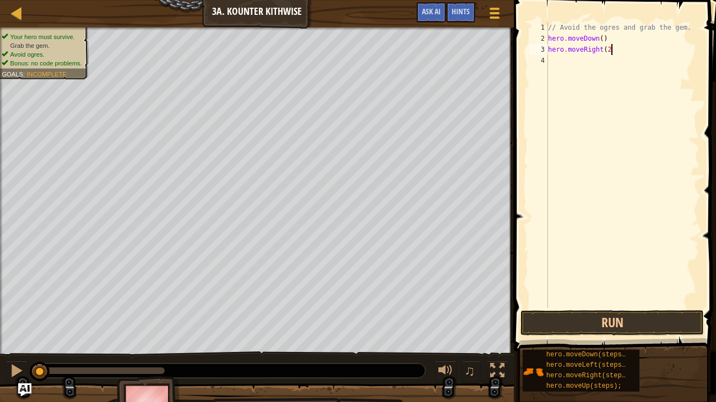
type textarea "hero.moveRight(2)"
click at [558, 58] on div "// Avoid the ogres and grab the gem. hero . moveDown ( ) hero . moveRight ( 2 )" at bounding box center [622, 176] width 154 height 308
click at [610, 47] on div "// Avoid the ogres and grab the gem. hero . moveDown ( ) hero . moveRight ( 2 )" at bounding box center [622, 176] width 154 height 308
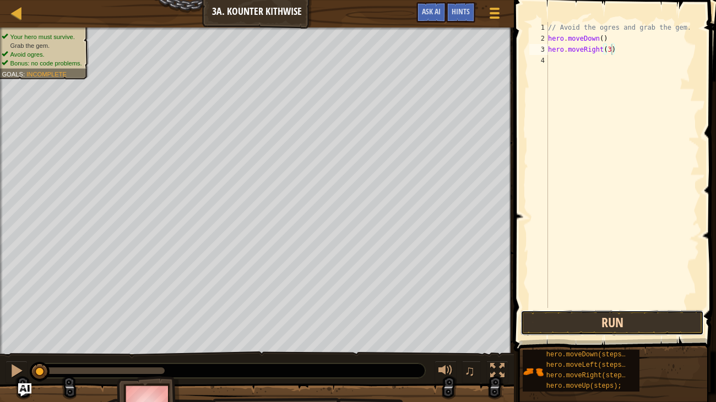
click at [665, 328] on button "Run" at bounding box center [611, 322] width 183 height 25
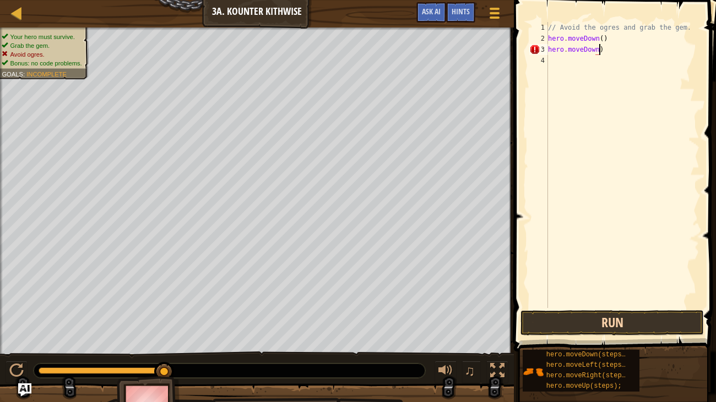
scroll to position [5, 4]
type textarea "hero.moveDown()"
click at [650, 328] on button "Run" at bounding box center [611, 322] width 183 height 25
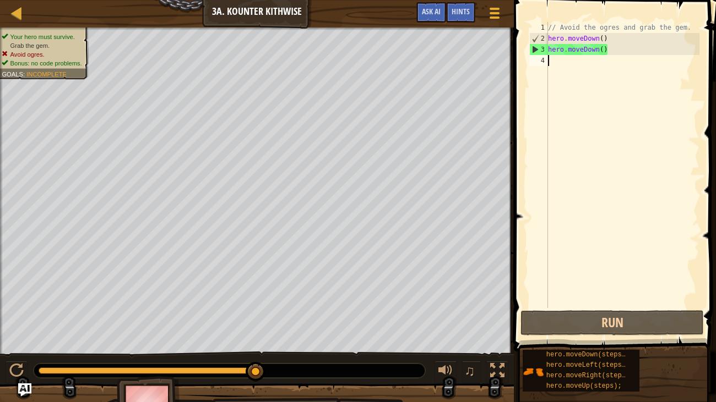
click at [563, 69] on div "// Avoid the ogres and grab the gem. hero . moveDown ( ) hero . moveDown ( )" at bounding box center [622, 176] width 154 height 308
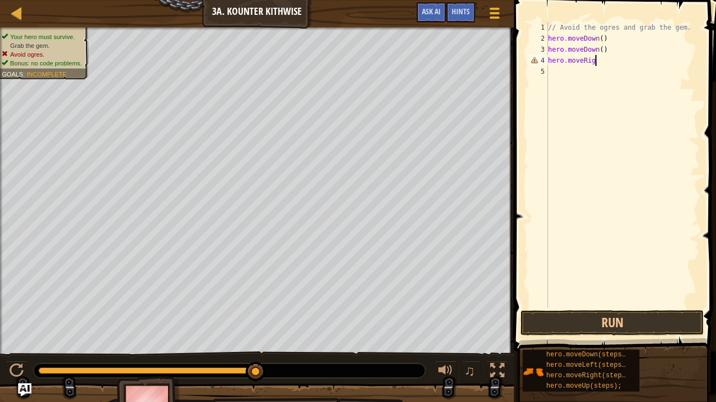
scroll to position [5, 3]
type textarea "hero.moveRight()"
click at [558, 70] on div "// Avoid the ogres and grab the gem. hero . moveDown ( ) hero . moveDown ( ) he…" at bounding box center [622, 176] width 154 height 308
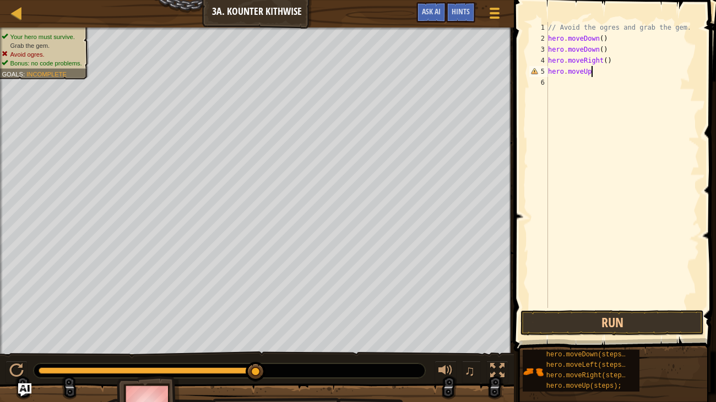
type textarea "hero.moveUp()"
click at [563, 85] on div "// Avoid the ogres and grab the gem. hero . moveDown ( ) hero . moveDown ( ) he…" at bounding box center [622, 176] width 154 height 308
type textarea "hero.moveRight()"
click at [652, 325] on button "Run" at bounding box center [611, 322] width 183 height 25
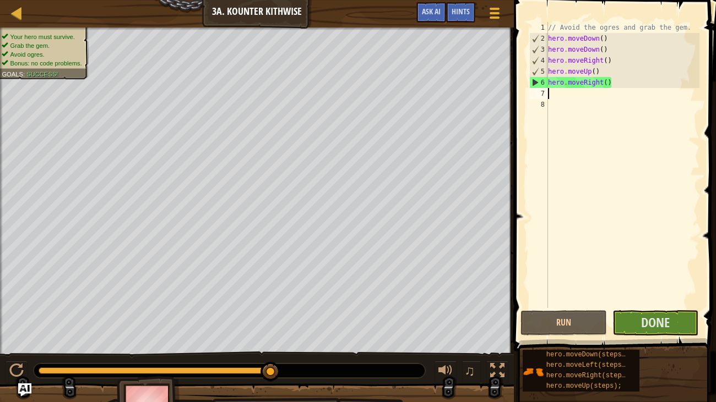
click at [611, 48] on div "// Avoid the ogres and grab the gem. hero . moveDown ( ) hero . moveDown ( ) he…" at bounding box center [622, 176] width 154 height 308
type textarea "h"
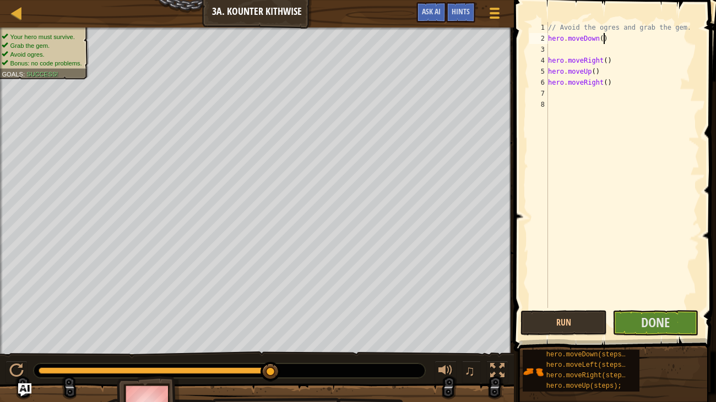
click at [603, 36] on div "// Avoid the ogres and grab the gem. hero . moveDown ( ) hero . moveRight ( ) h…" at bounding box center [622, 176] width 154 height 308
type textarea "hero.moveDown()"
click at [567, 51] on div "// Avoid the ogres and grab the gem. hero . moveDown ( ) hero . moveRight ( ) h…" at bounding box center [622, 176] width 154 height 308
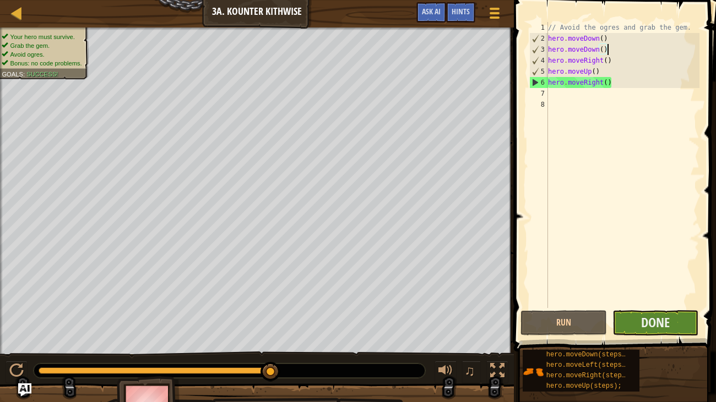
type textarea "hero.moveDown()"
click at [674, 315] on button "Done" at bounding box center [655, 322] width 86 height 25
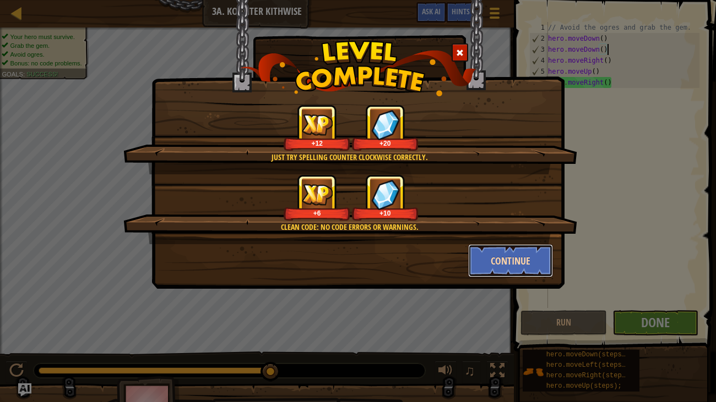
click at [533, 266] on button "Continue" at bounding box center [510, 260] width 85 height 33
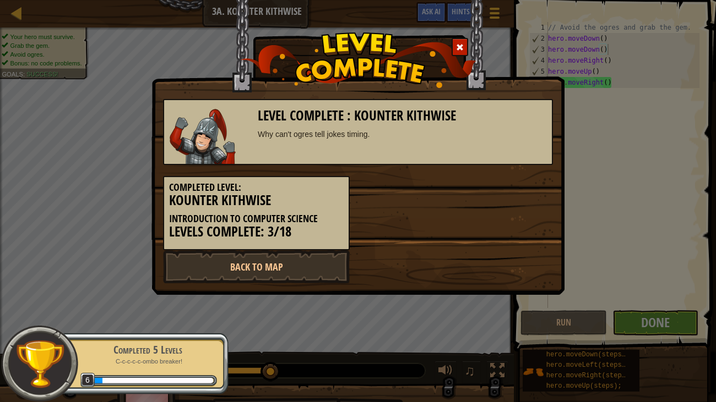
click at [649, 299] on div "Level Complete : Kounter Kithwise Why can't ogres tell jokes timing. Completed …" at bounding box center [358, 201] width 716 height 402
click at [287, 278] on link "Back to Map" at bounding box center [256, 266] width 187 height 33
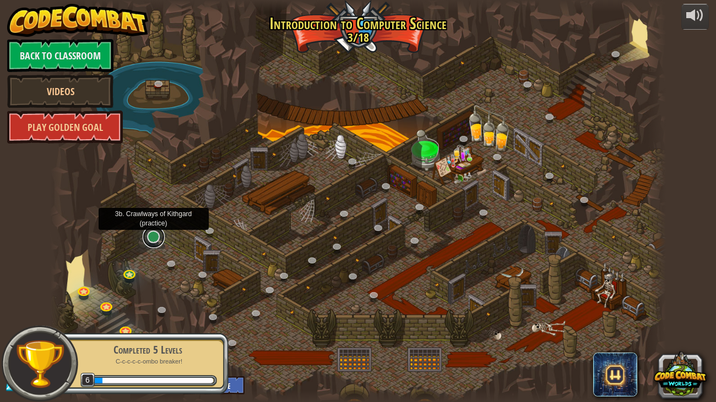
click at [155, 237] on link at bounding box center [154, 237] width 22 height 22
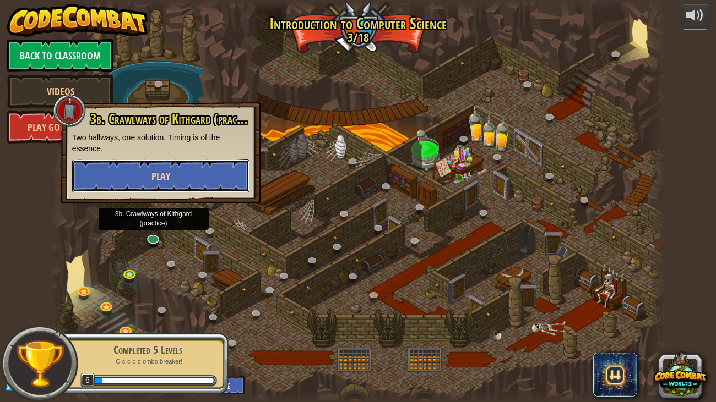
click at [148, 176] on button "Play" at bounding box center [160, 176] width 177 height 33
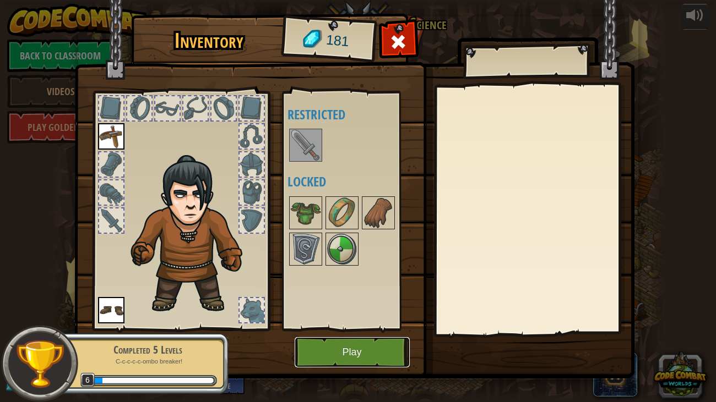
click at [360, 343] on button "Play" at bounding box center [351, 352] width 115 height 30
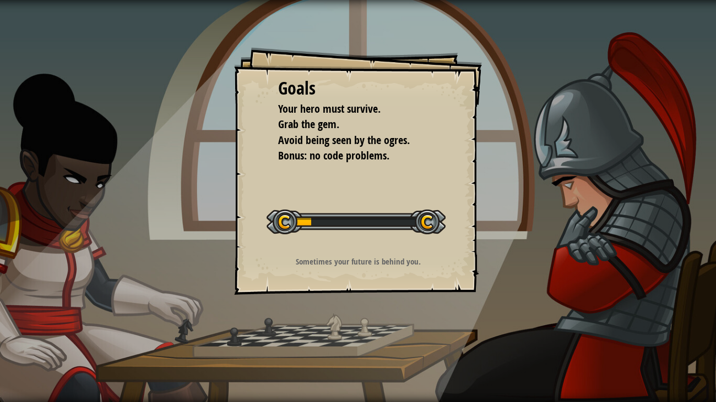
click at [198, 153] on div "Goals Your hero must survive. Grab the gem. Avoid being seen by the ogres. Bonu…" at bounding box center [358, 201] width 716 height 402
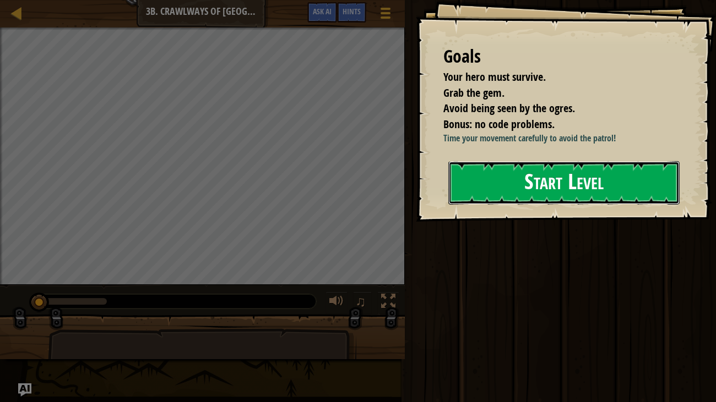
click at [517, 188] on button "Start Level" at bounding box center [564, 182] width 232 height 43
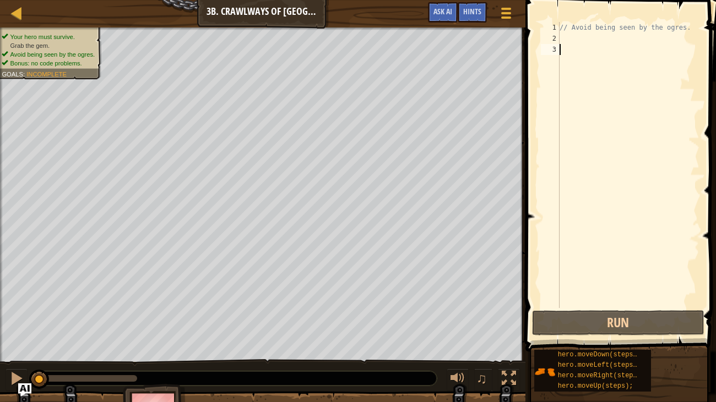
click at [566, 39] on div "// Avoid being seen by the ogres." at bounding box center [628, 176] width 142 height 308
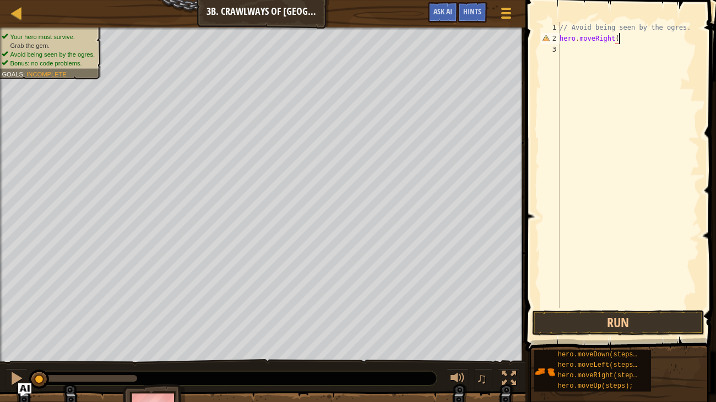
scroll to position [5, 4]
click at [620, 37] on div "// Avoid being seen by the ogres. hero . moveRight ( )" at bounding box center [628, 176] width 142 height 308
type textarea "hero.moveRight(2)"
click at [654, 325] on button "Run" at bounding box center [618, 322] width 172 height 25
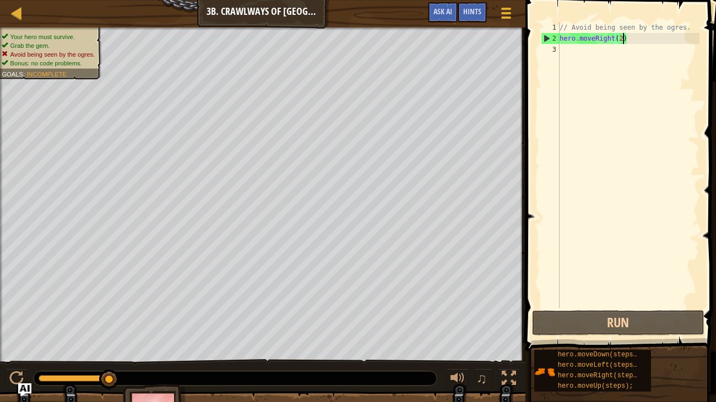
click at [614, 275] on div "// Avoid being seen by the ogres. hero . moveRight ( 2 )" at bounding box center [628, 176] width 142 height 308
click at [639, 330] on button "Run" at bounding box center [618, 322] width 172 height 25
click at [646, 33] on div "// Avoid being seen by the ogres. hero . moveRight ( 2 )" at bounding box center [628, 176] width 142 height 308
click at [623, 40] on div "// Avoid being seen by the ogres. hero . moveRight ( 2 )" at bounding box center [628, 176] width 142 height 308
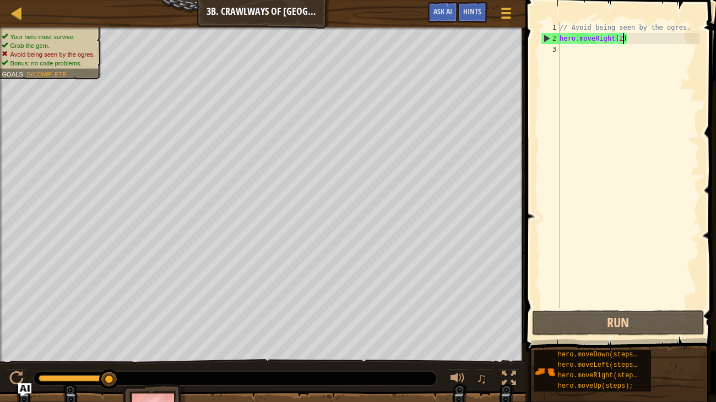
type textarea "hero.moveRight()"
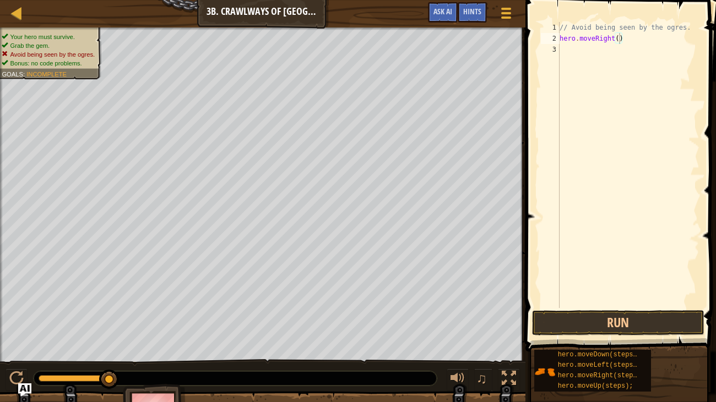
click at [679, 309] on span at bounding box center [621, 160] width 199 height 384
click at [684, 317] on button "Run" at bounding box center [618, 322] width 172 height 25
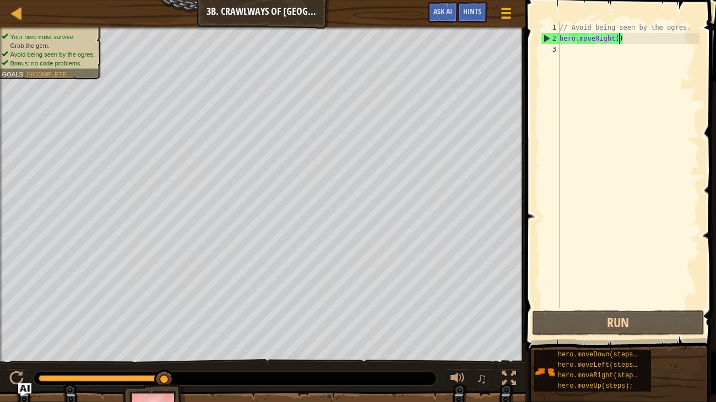
click at [563, 55] on div "// Avoid being seen by the ogres. hero . moveRight ( )" at bounding box center [628, 176] width 142 height 308
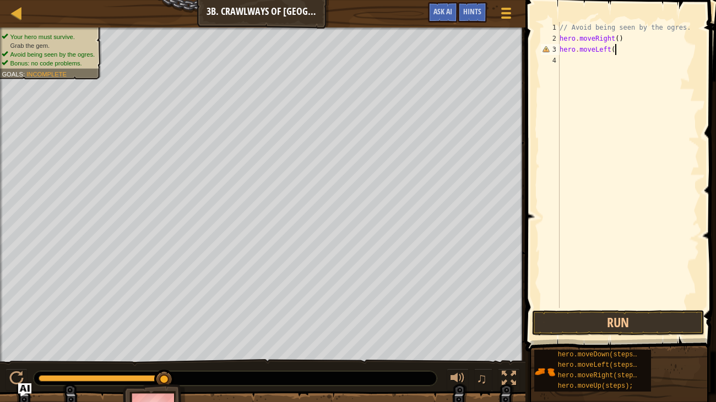
scroll to position [5, 4]
type textarea "hero.moveLeft()"
click at [575, 69] on div "// Avoid being seen by the ogres. hero . moveRight ( ) hero . moveLeft ( )" at bounding box center [628, 176] width 142 height 308
click at [625, 59] on div "// Avoid being seen by the ogres. hero . moveRight ( ) hero . moveLeft ( ) hero…" at bounding box center [628, 176] width 142 height 308
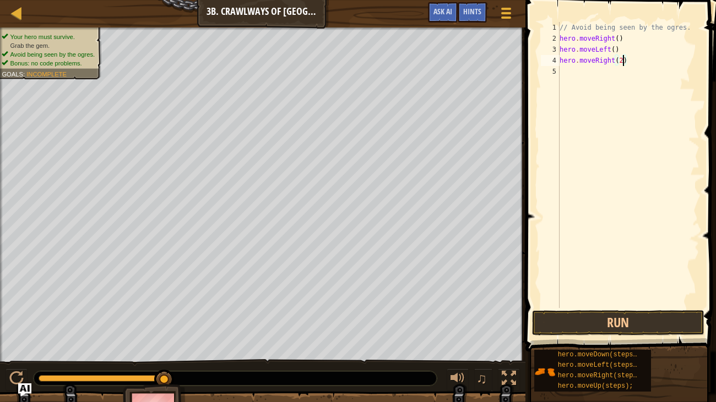
click at [623, 59] on div "// Avoid being seen by the ogres. hero . moveRight ( ) hero . moveLeft ( ) hero…" at bounding box center [628, 176] width 142 height 308
click at [662, 319] on button "Run" at bounding box center [618, 322] width 172 height 25
type textarea "hero.moveRight(2)"
click at [636, 324] on button "Run" at bounding box center [618, 322] width 172 height 25
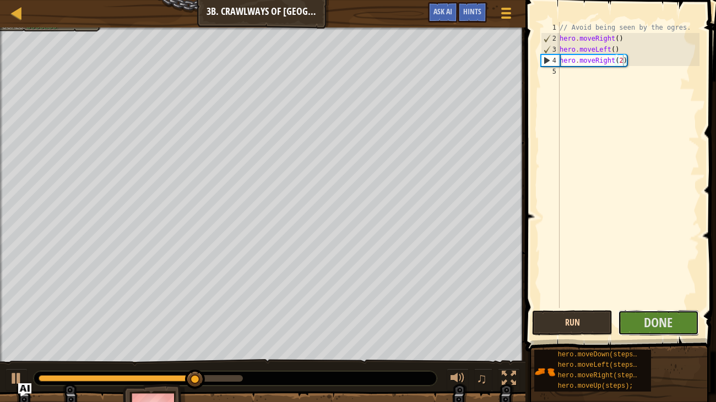
click at [636, 324] on button "Done" at bounding box center [658, 322] width 80 height 25
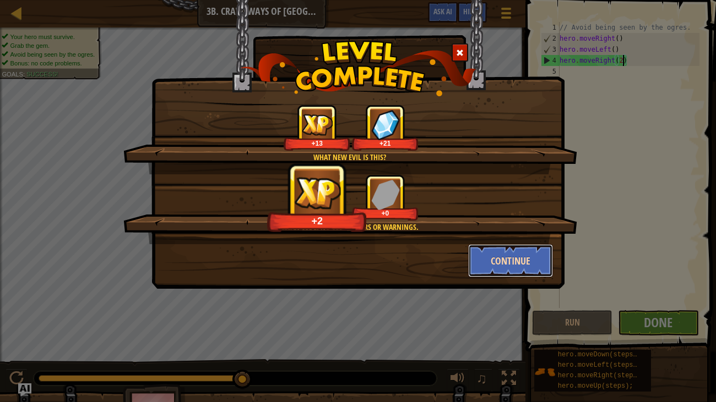
click at [516, 253] on button "Continue" at bounding box center [510, 260] width 85 height 33
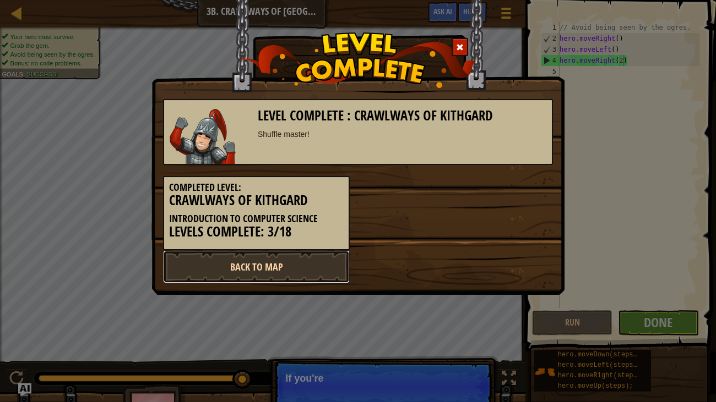
click at [237, 279] on link "Back to Map" at bounding box center [256, 266] width 187 height 33
